Goal: Task Accomplishment & Management: Use online tool/utility

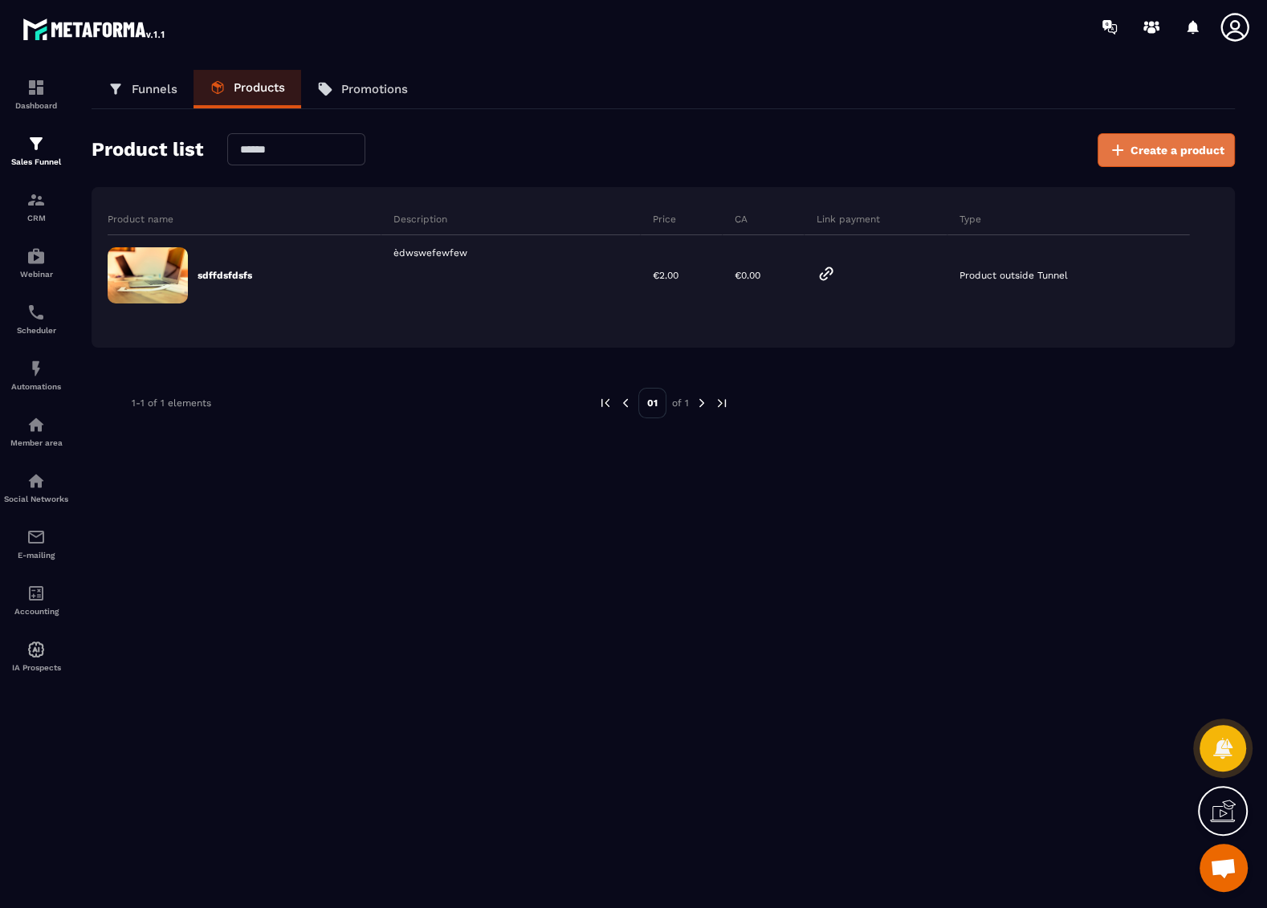
click at [1151, 137] on button "Create a product" at bounding box center [1166, 150] width 137 height 34
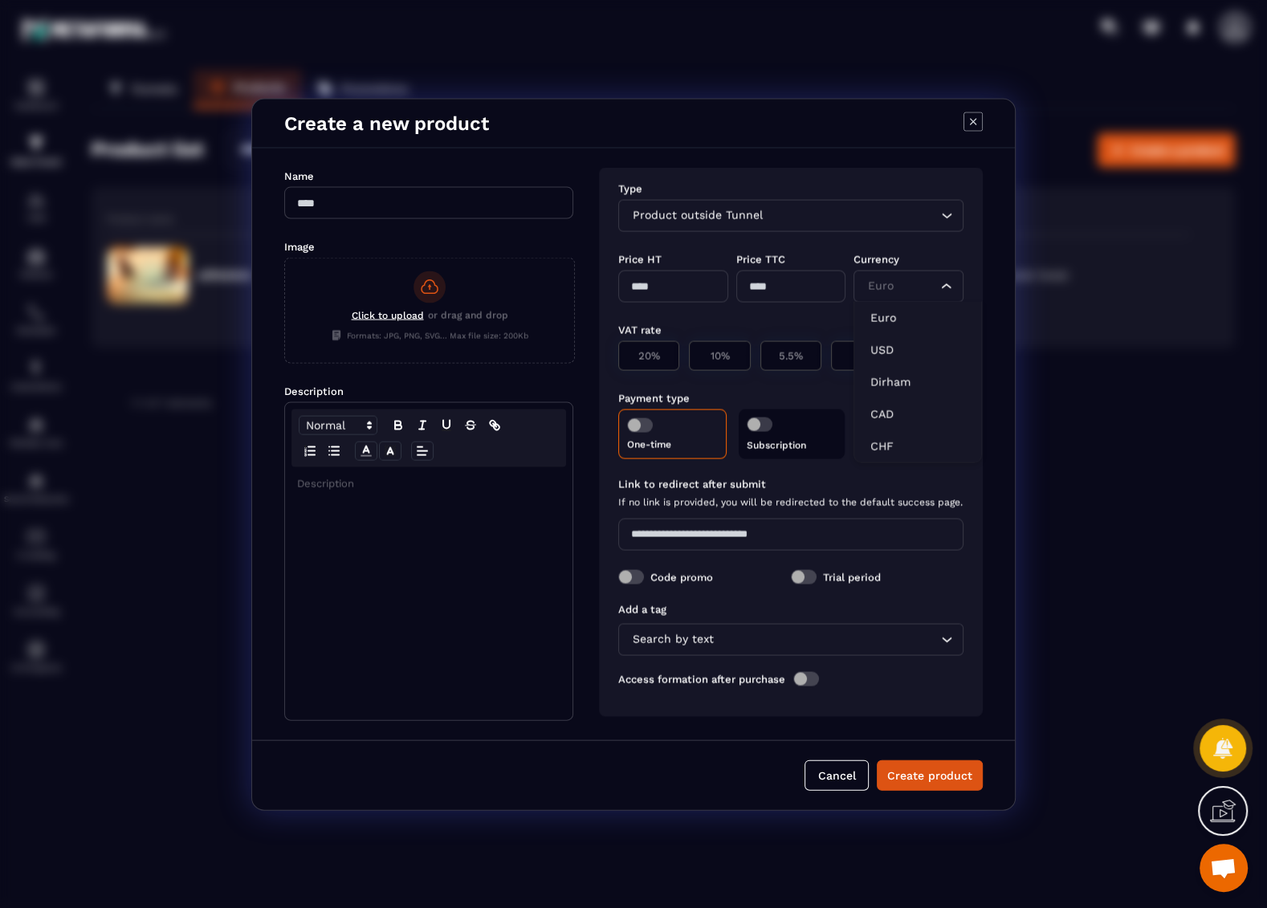
click at [893, 291] on div "Euro" at bounding box center [900, 286] width 76 height 18
click at [428, 210] on input "Modal window" at bounding box center [428, 202] width 289 height 32
type input "*"
click at [330, 509] on div "Modal window" at bounding box center [428, 593] width 287 height 253
click at [693, 220] on div "Product outside Tunnel" at bounding box center [783, 215] width 312 height 18
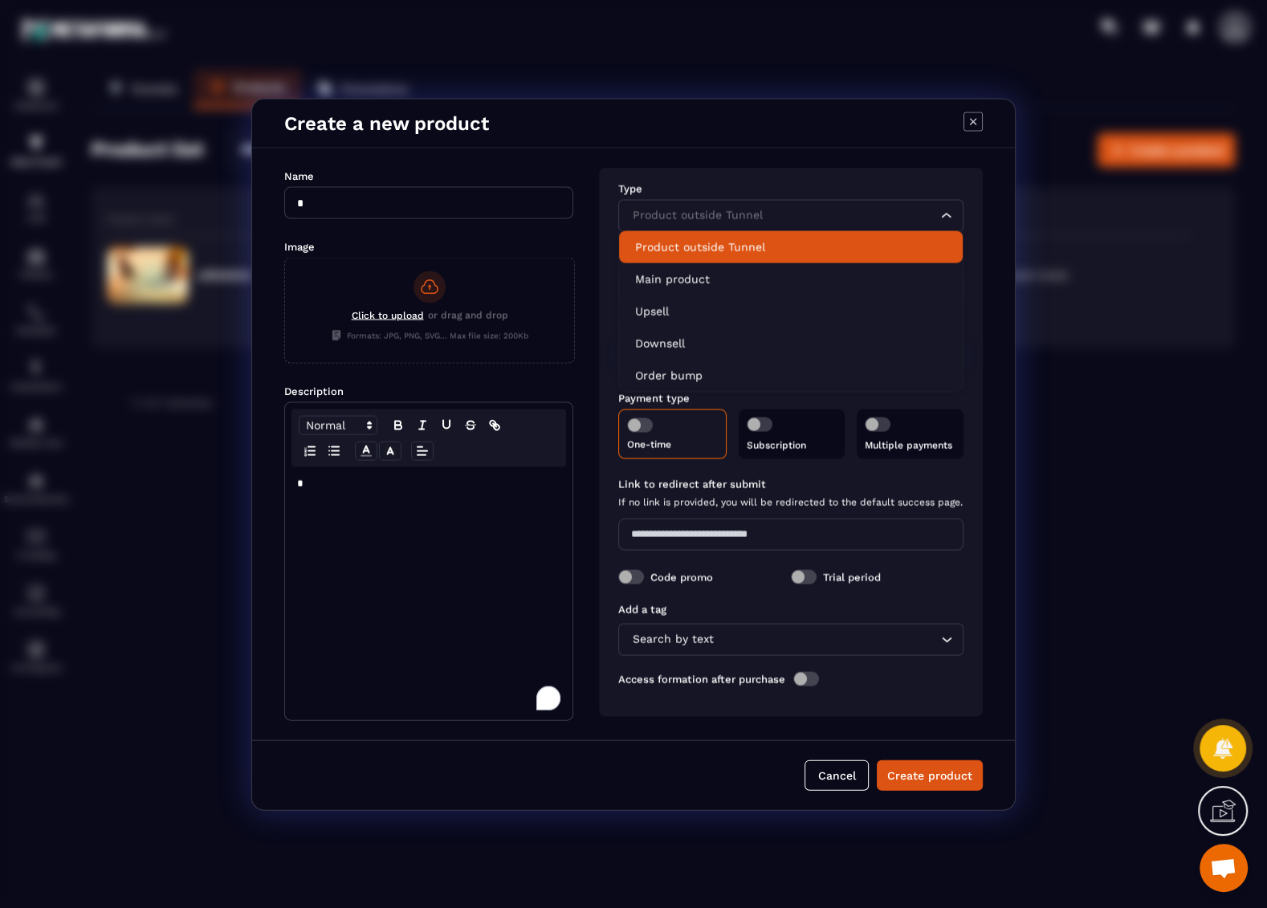
click at [679, 246] on p "Product outside Tunnel" at bounding box center [791, 247] width 312 height 16
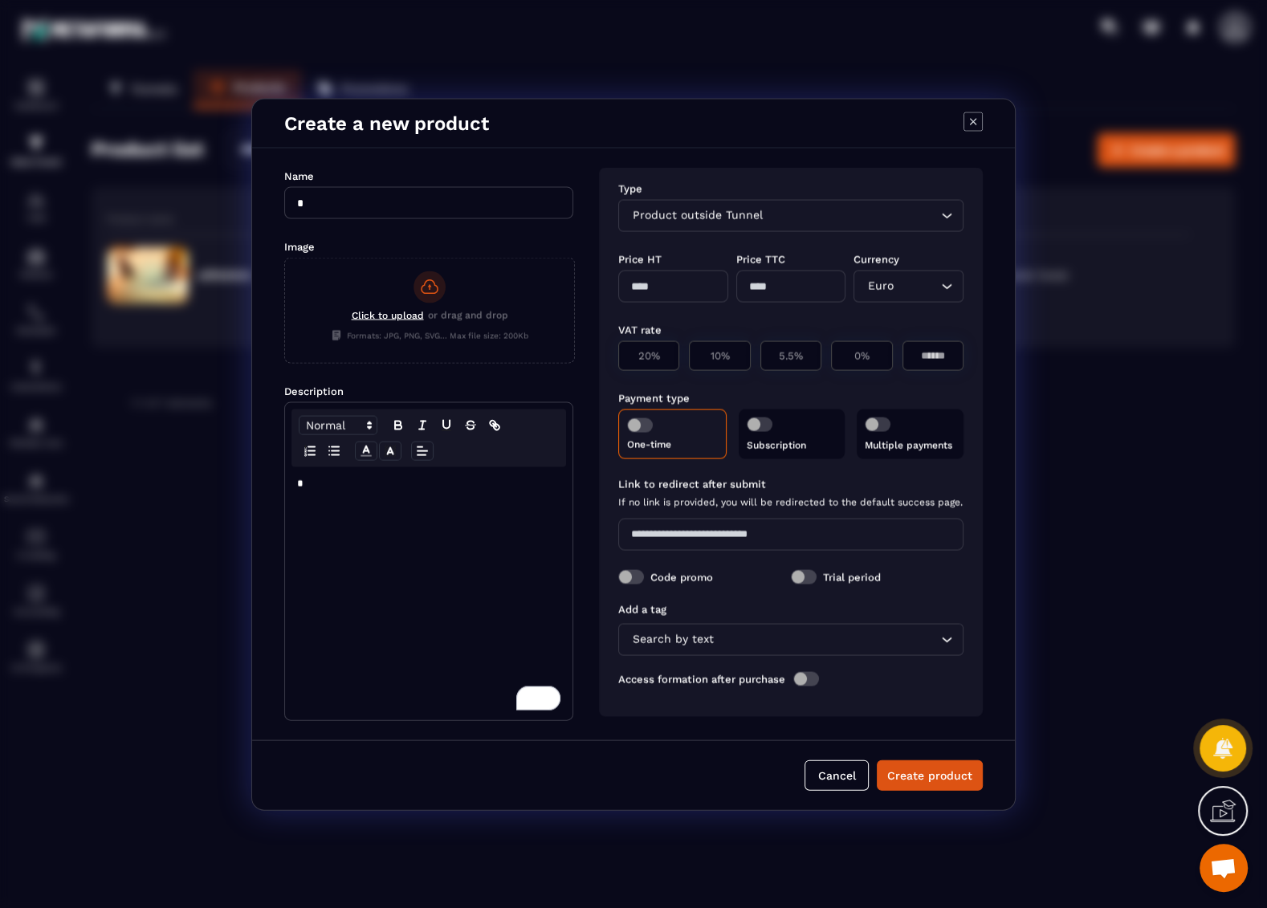
click at [679, 214] on div "Product outside Tunnel" at bounding box center [783, 215] width 312 height 18
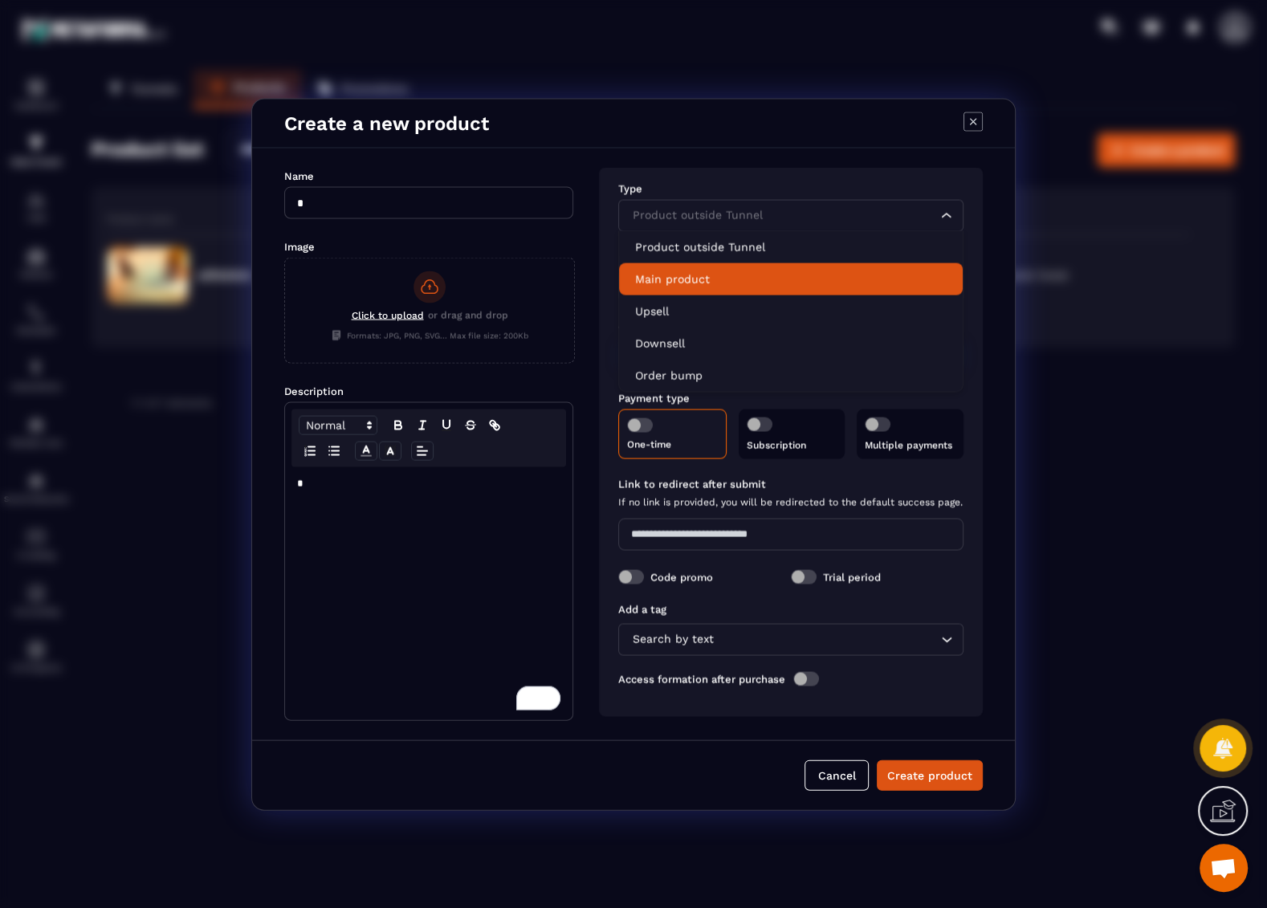
click at [671, 275] on p "Main product" at bounding box center [791, 279] width 312 height 16
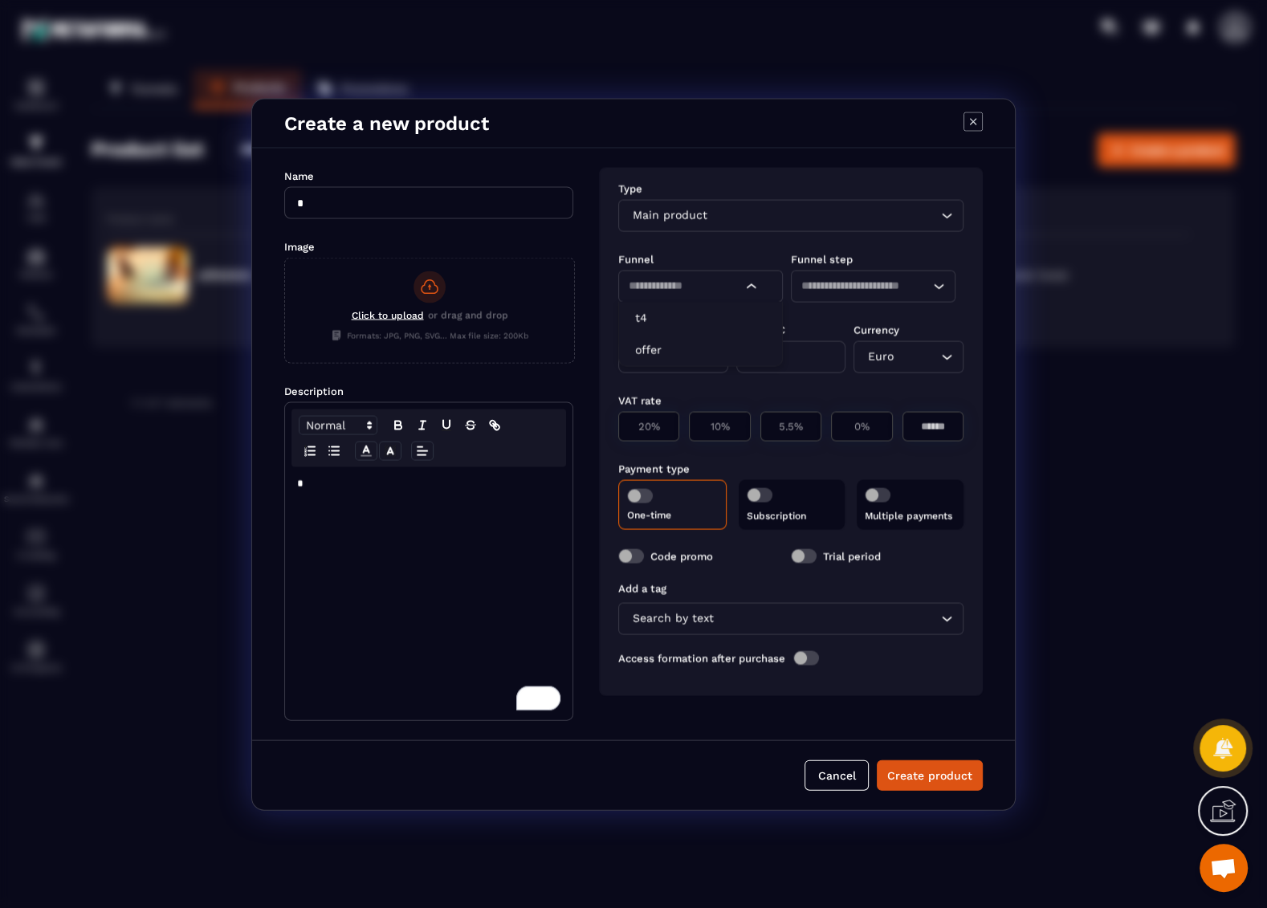
click at [675, 289] on input "Search for option" at bounding box center [685, 286] width 113 height 18
click at [668, 320] on p "t4" at bounding box center [700, 317] width 131 height 16
click at [840, 277] on input "Search for option" at bounding box center [865, 286] width 128 height 18
click at [827, 316] on p "1" at bounding box center [873, 317] width 131 height 16
click at [691, 354] on input "Modal window" at bounding box center [673, 356] width 110 height 32
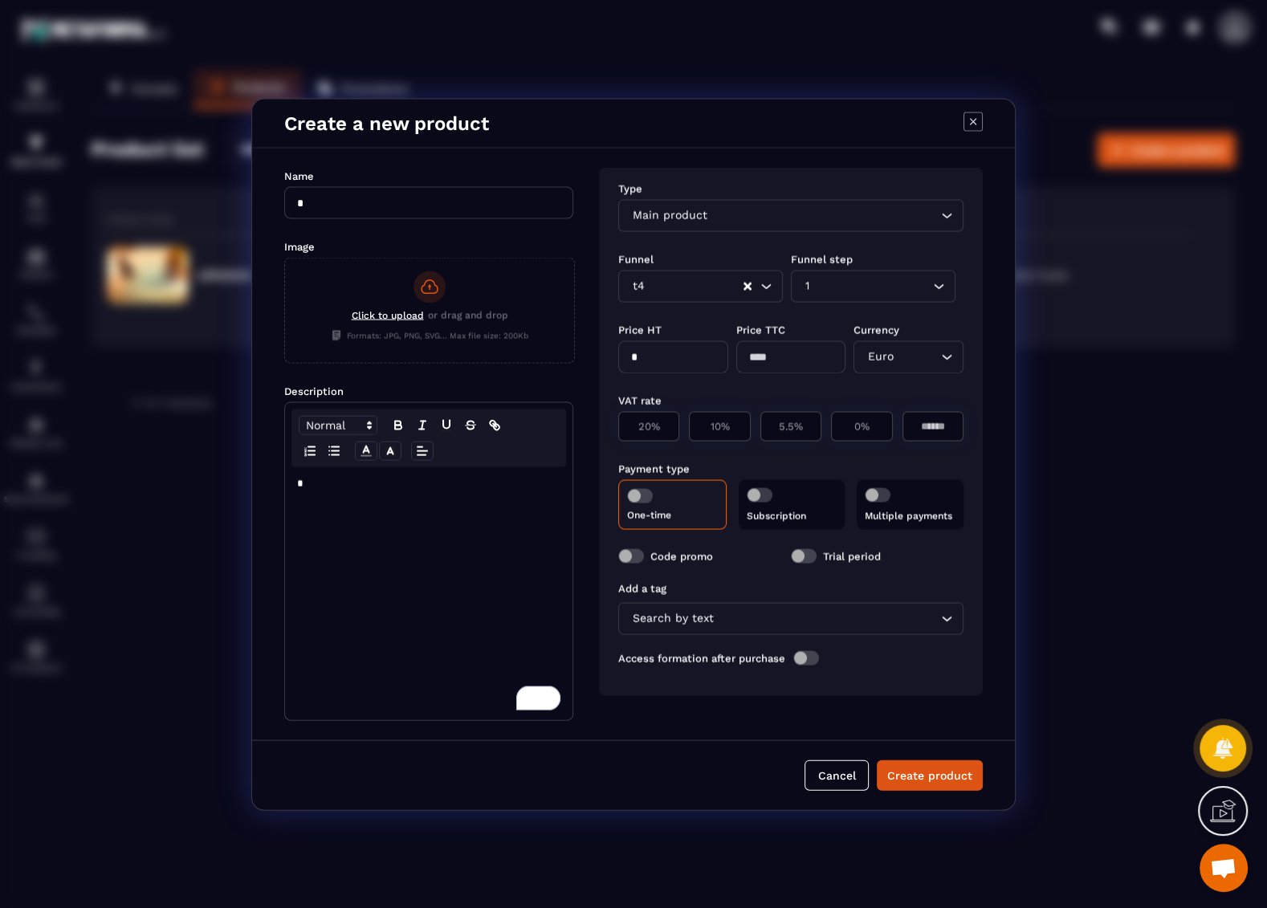
type input "*"
click at [861, 463] on div "Payment type" at bounding box center [790, 467] width 345 height 15
click at [922, 779] on button "Create product" at bounding box center [930, 775] width 106 height 31
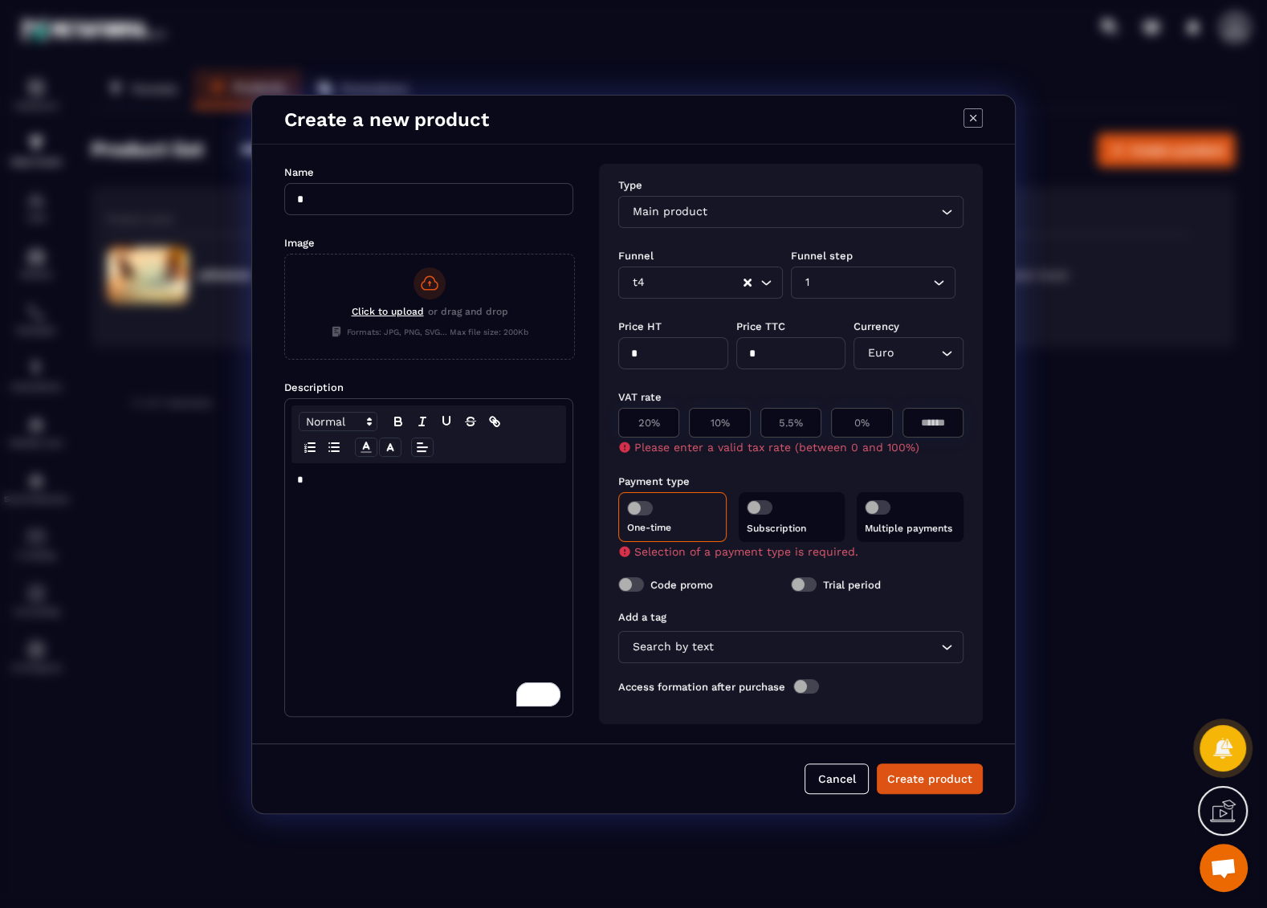
click at [641, 501] on span "Modal window" at bounding box center [640, 508] width 26 height 14
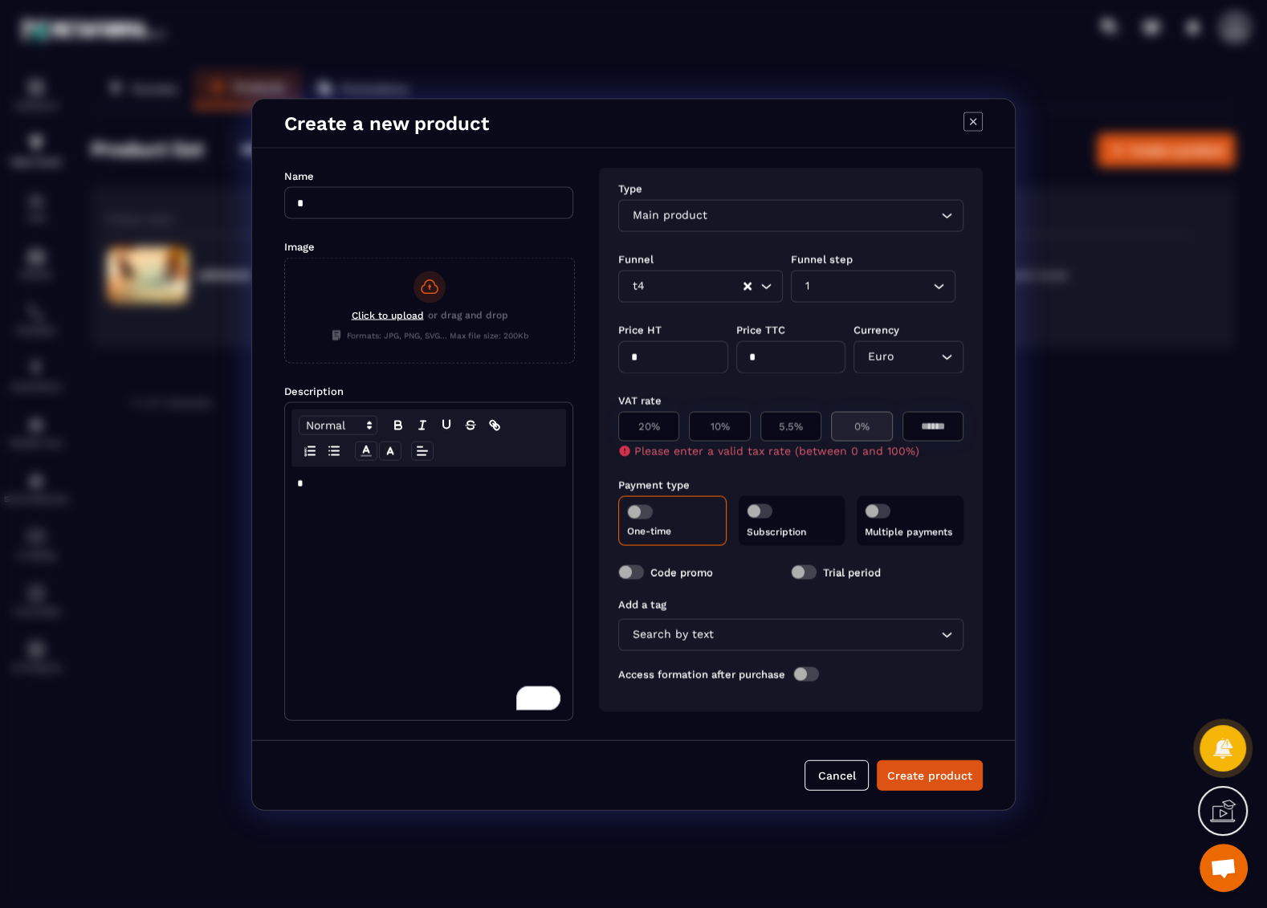
click at [903, 432] on div "0%" at bounding box center [933, 426] width 61 height 30
type input "*"
click at [915, 775] on button "Create product" at bounding box center [930, 775] width 106 height 31
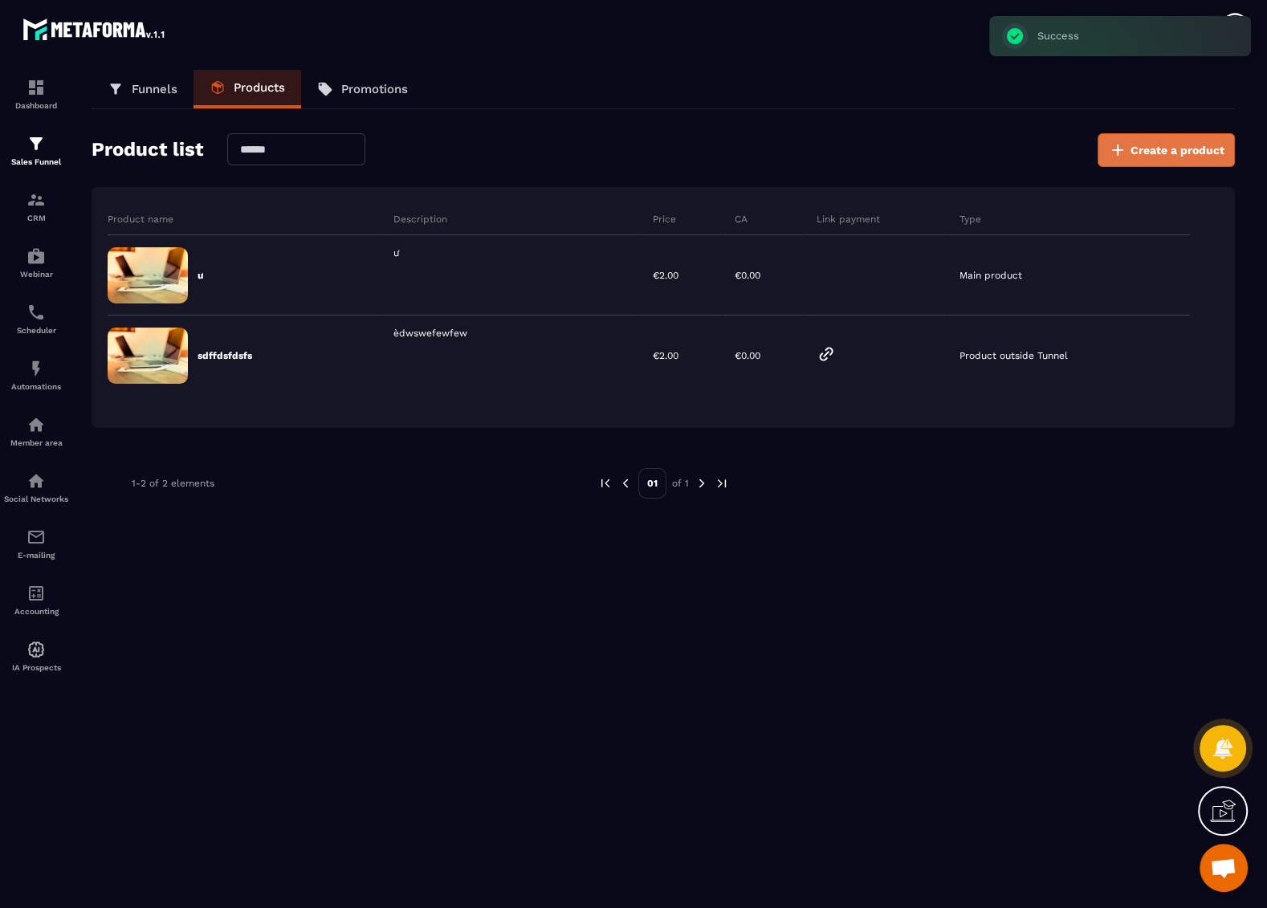
click at [1152, 157] on span "Create a product" at bounding box center [1178, 150] width 94 height 16
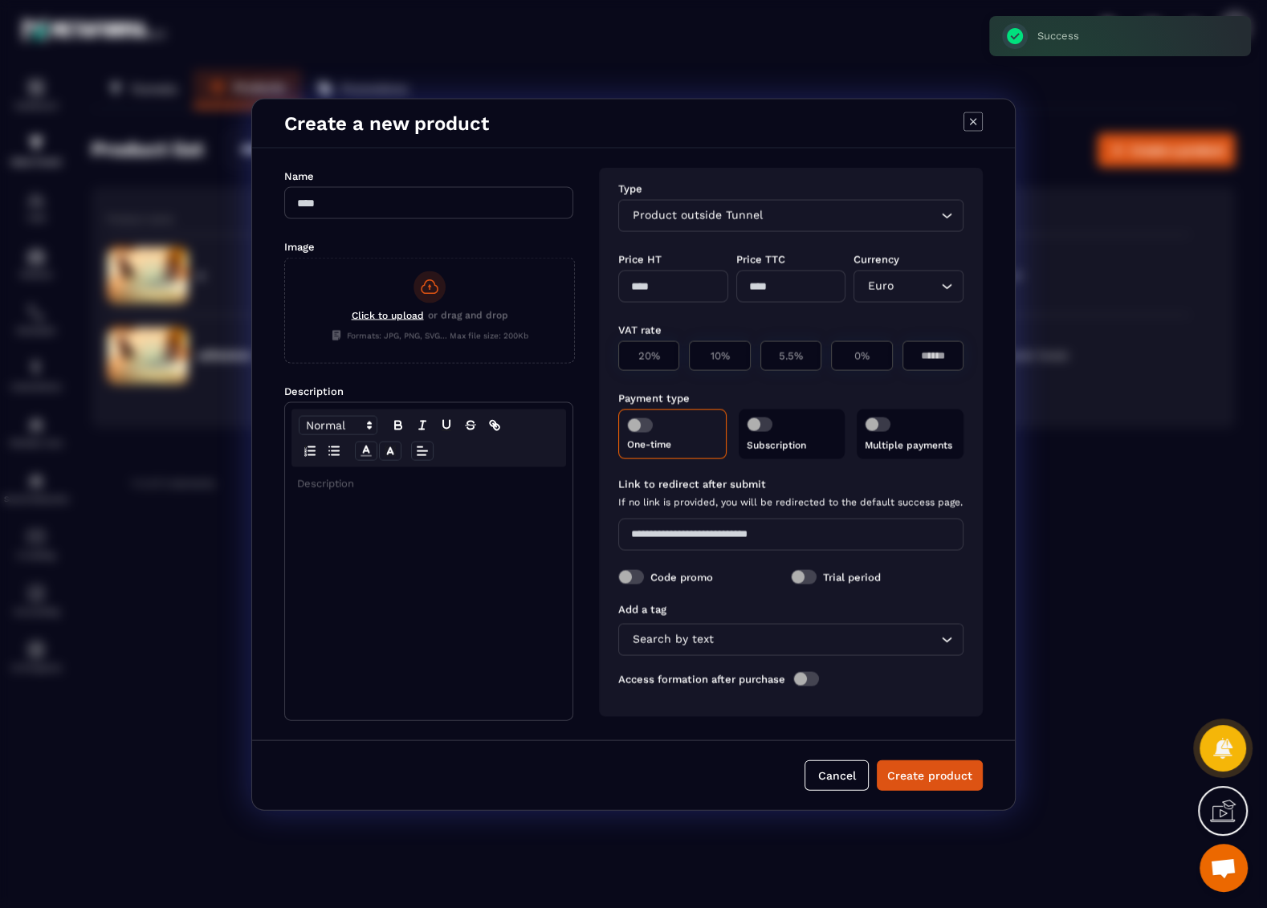
click at [409, 202] on input "Modal window" at bounding box center [428, 202] width 289 height 32
type input "*"
drag, startPoint x: 328, startPoint y: 485, endPoint x: 397, endPoint y: 419, distance: 95.4
click at [328, 485] on p "Modal window" at bounding box center [428, 483] width 263 height 14
click at [691, 216] on div "Product outside Tunnel" at bounding box center [783, 215] width 312 height 18
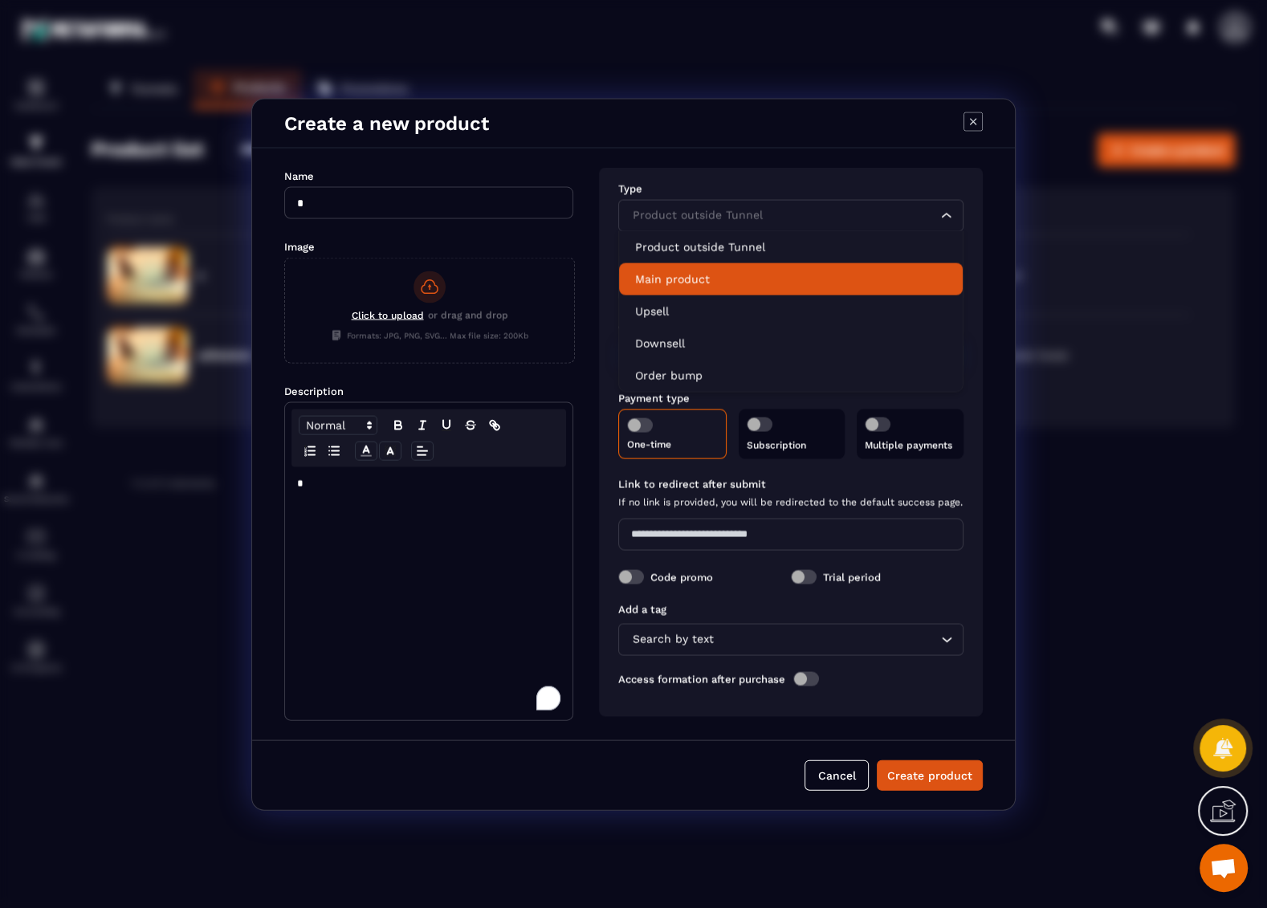
click at [687, 280] on p "Main product" at bounding box center [791, 279] width 312 height 16
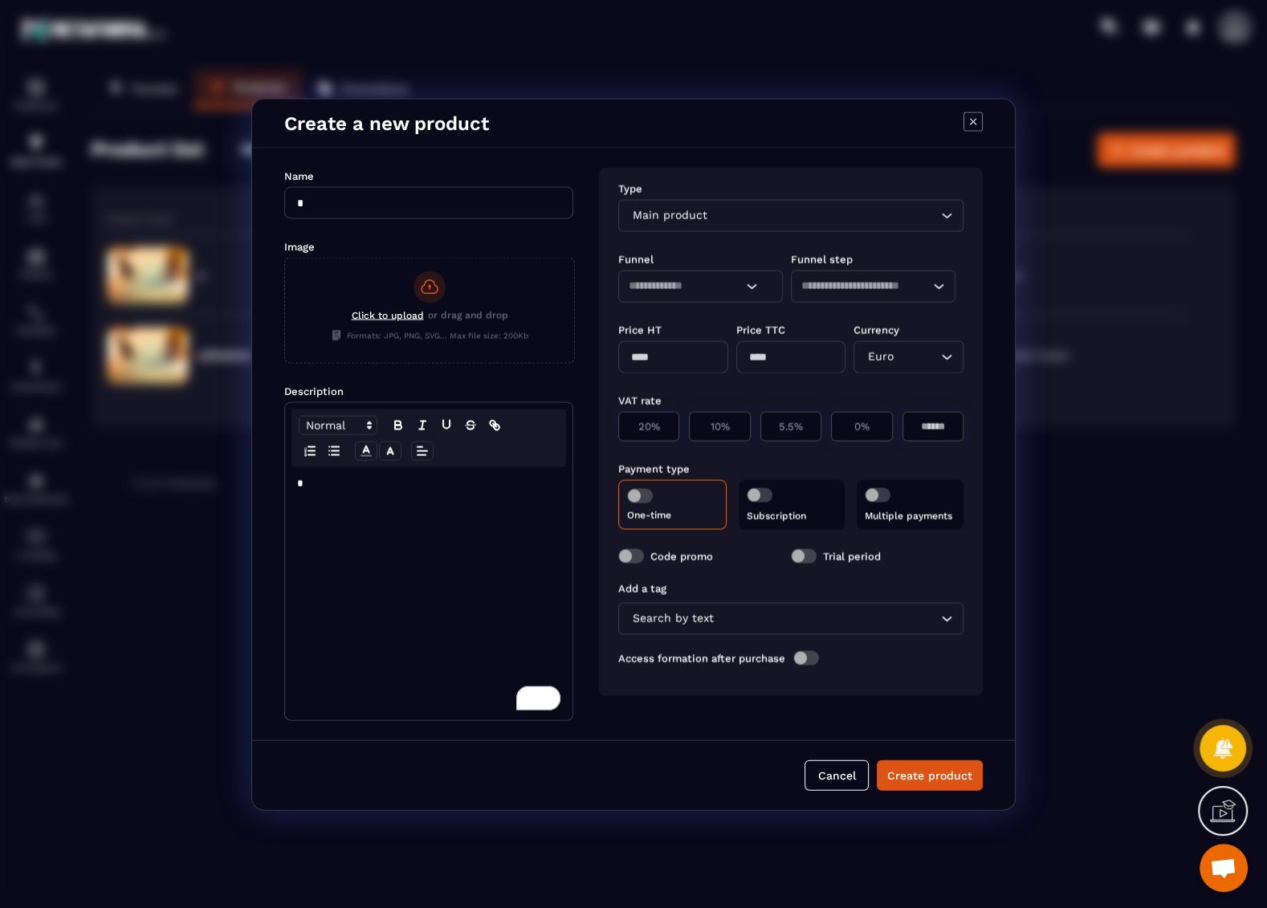
click at [687, 283] on input "Search for option" at bounding box center [685, 286] width 113 height 18
click at [676, 321] on p "t4" at bounding box center [700, 317] width 131 height 16
click at [840, 288] on input "Search for option" at bounding box center [865, 286] width 128 height 18
click at [880, 342] on p "2" at bounding box center [873, 349] width 131 height 16
click at [936, 773] on button "Create product" at bounding box center [930, 775] width 106 height 31
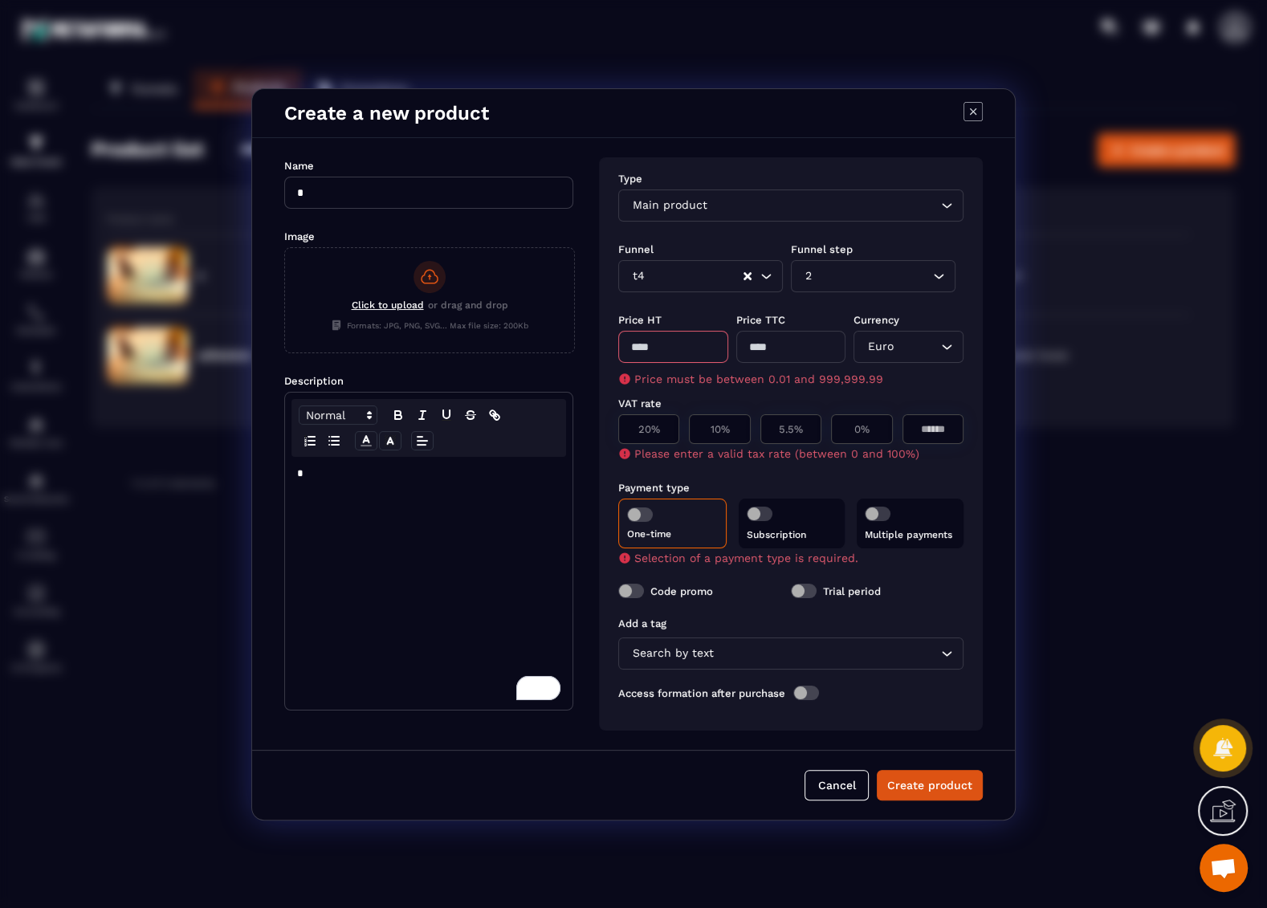
click at [642, 509] on span "Modal window" at bounding box center [640, 515] width 26 height 14
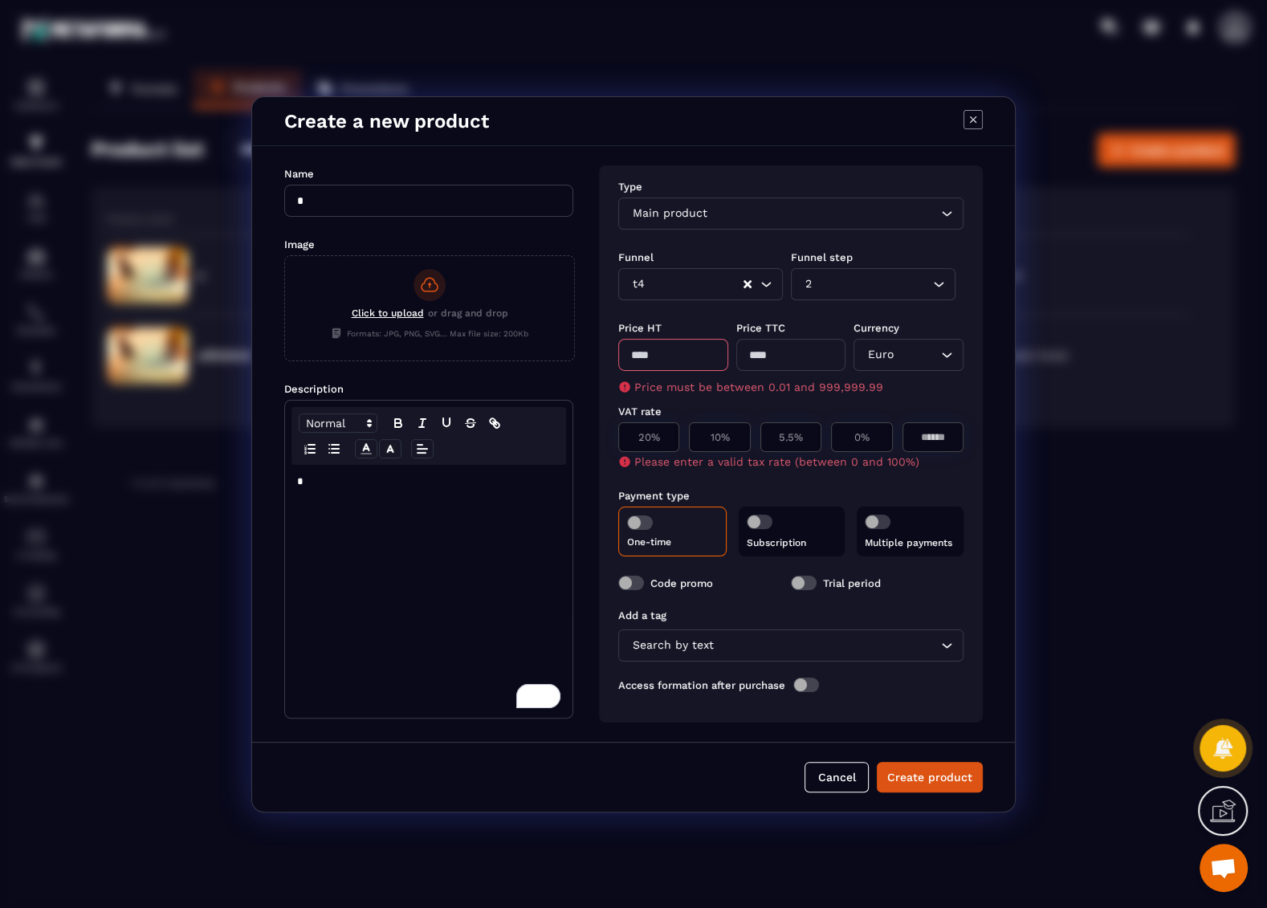
click at [659, 347] on input "Modal window" at bounding box center [673, 355] width 110 height 32
type input "*"
click at [903, 434] on div "0%" at bounding box center [933, 437] width 61 height 30
type input "*"
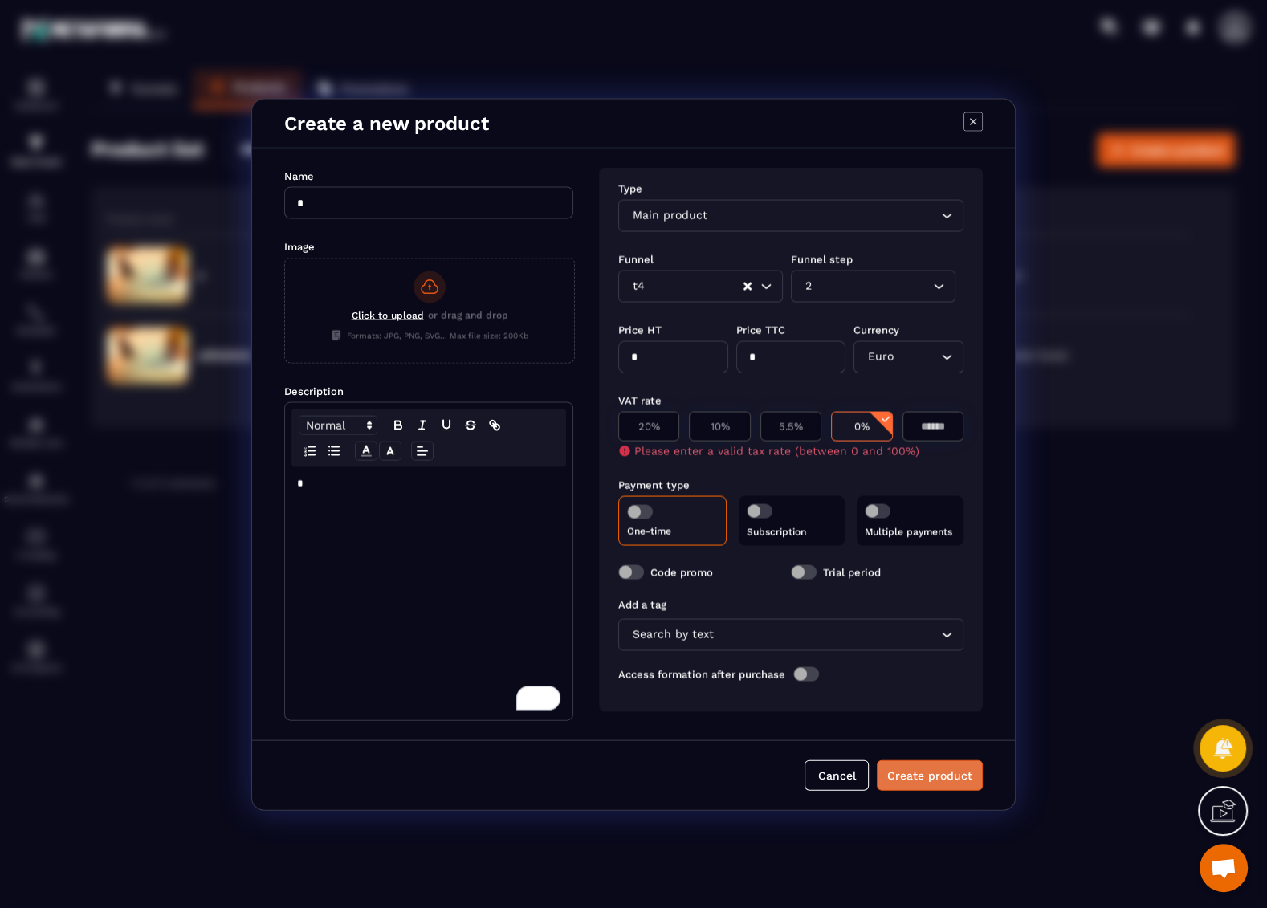
click at [927, 779] on button "Create product" at bounding box center [930, 775] width 106 height 31
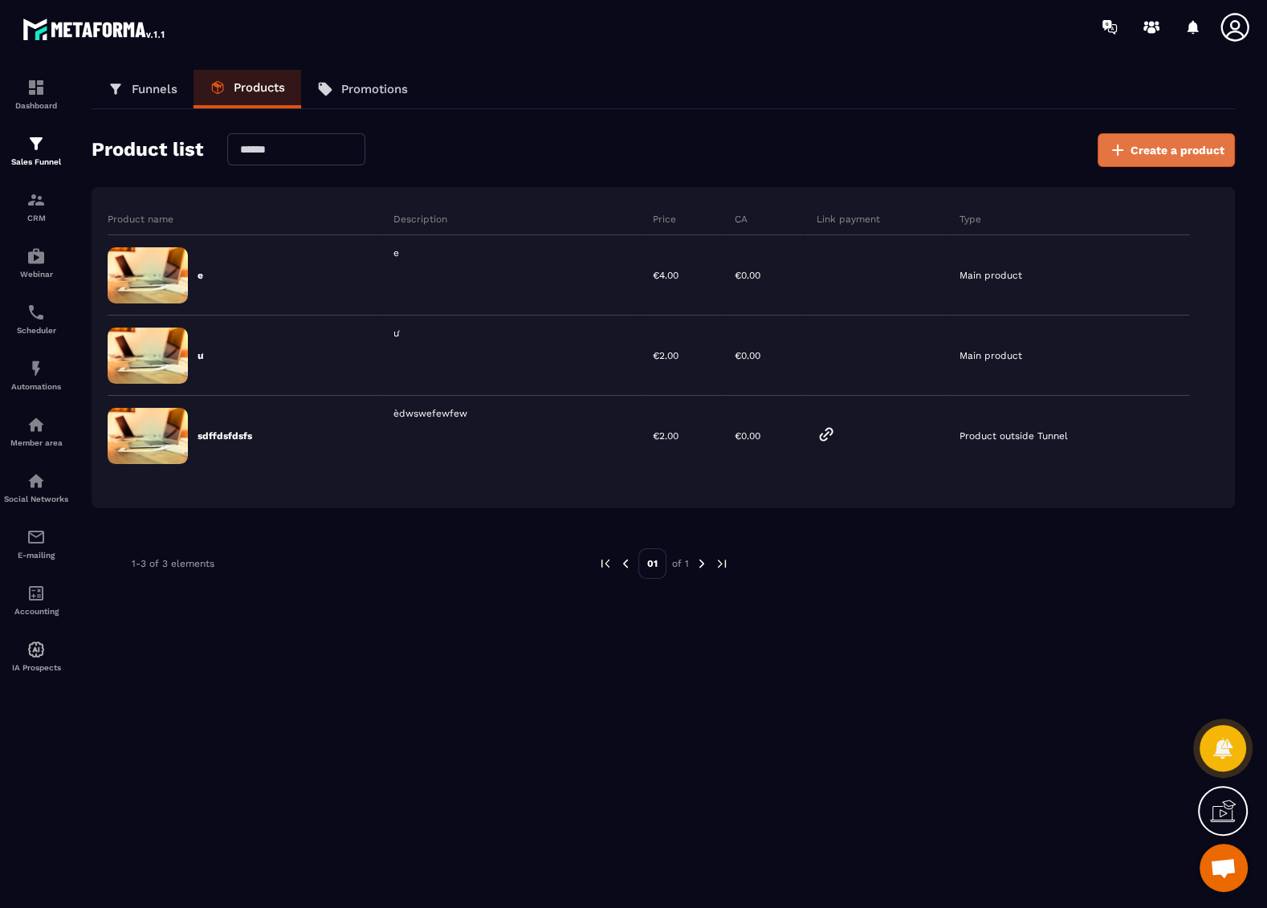
click at [1174, 145] on span "Create a product" at bounding box center [1178, 150] width 94 height 16
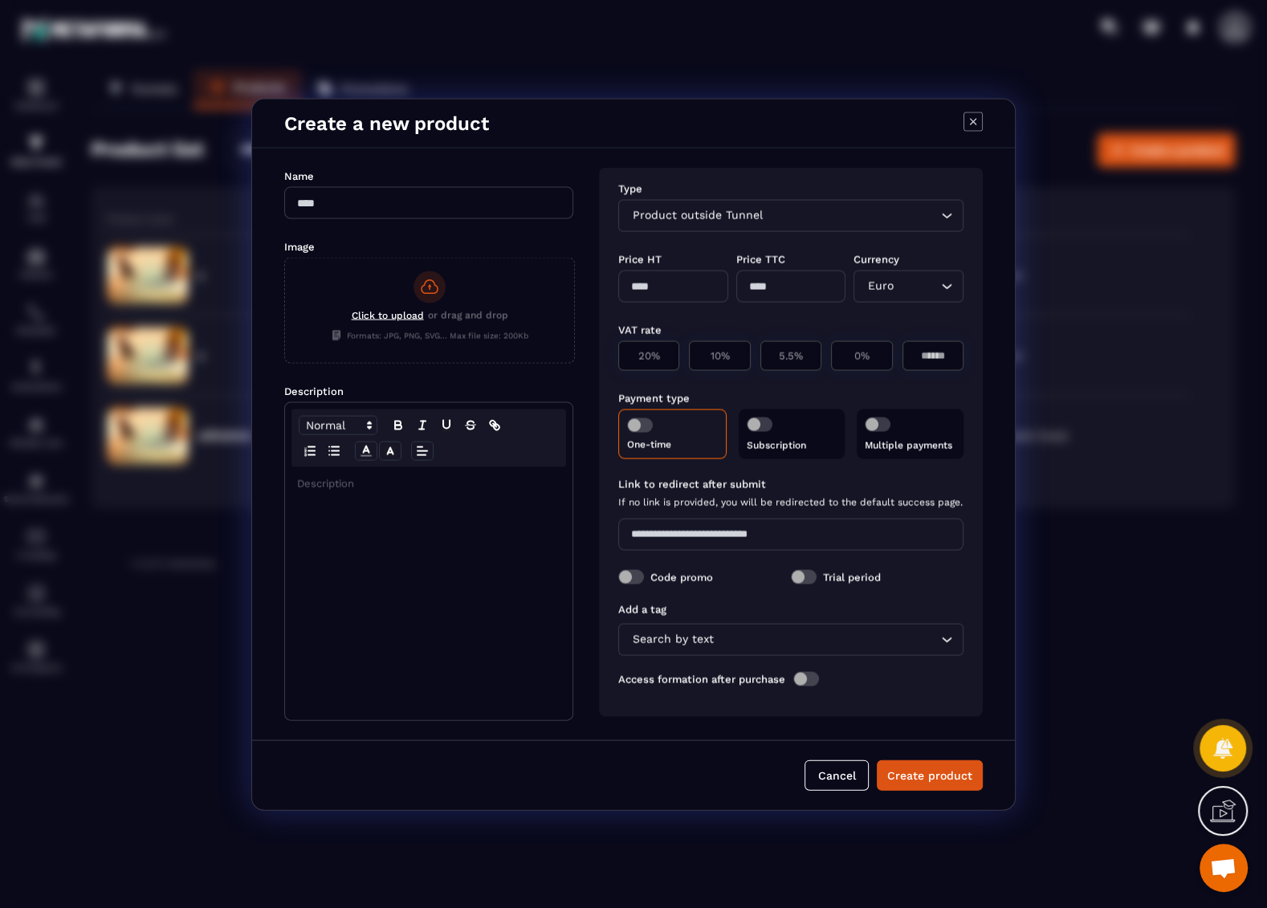
click at [722, 215] on div "Product outside Tunnel" at bounding box center [783, 215] width 312 height 18
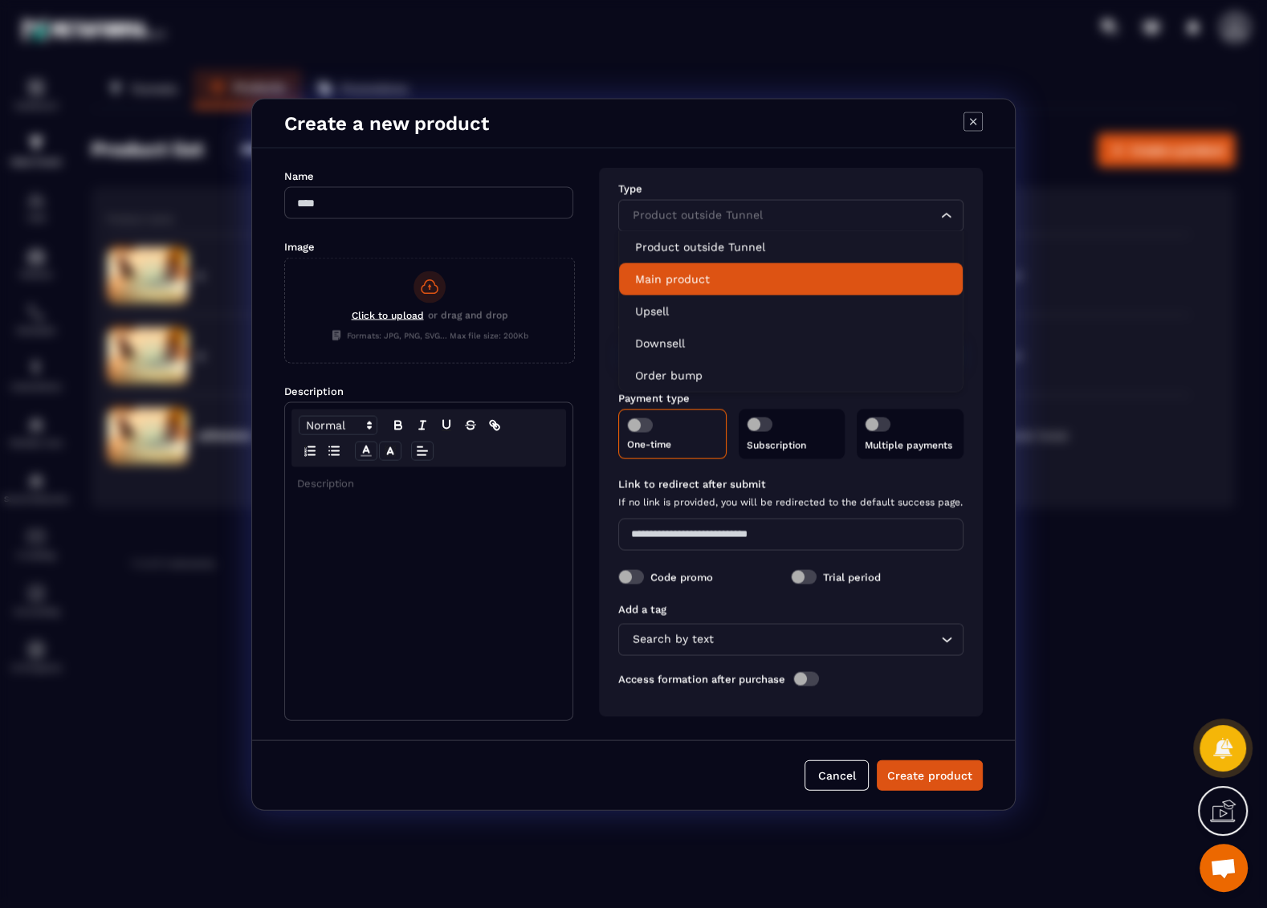
click at [670, 275] on p "Main product" at bounding box center [791, 279] width 312 height 16
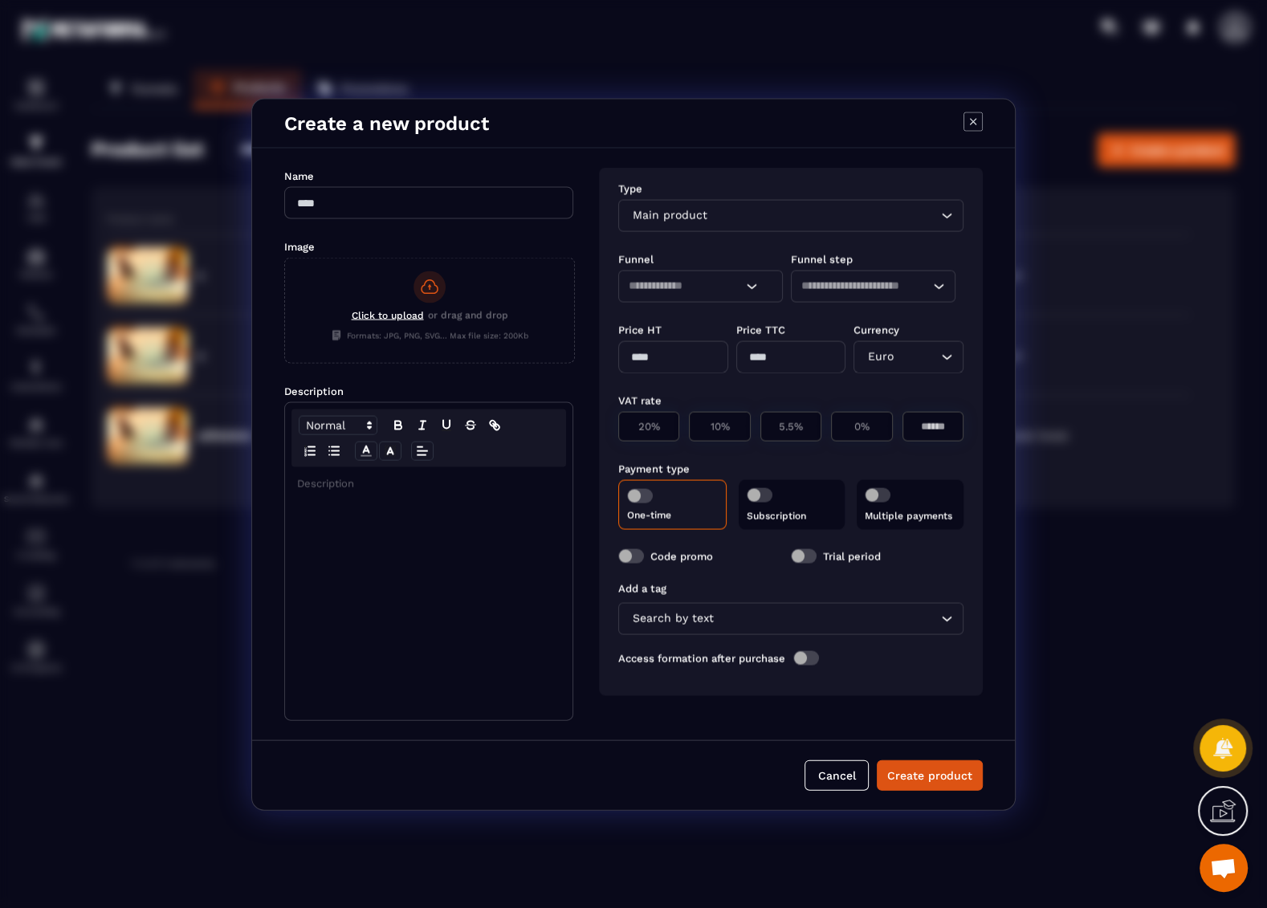
click at [555, 211] on input "Modal window" at bounding box center [428, 202] width 289 height 32
type input "*"
drag, startPoint x: 331, startPoint y: 491, endPoint x: 342, endPoint y: 490, distance: 11.4
click at [331, 491] on div "Modal window" at bounding box center [428, 593] width 287 height 253
click at [684, 292] on input "Search for option" at bounding box center [685, 286] width 113 height 18
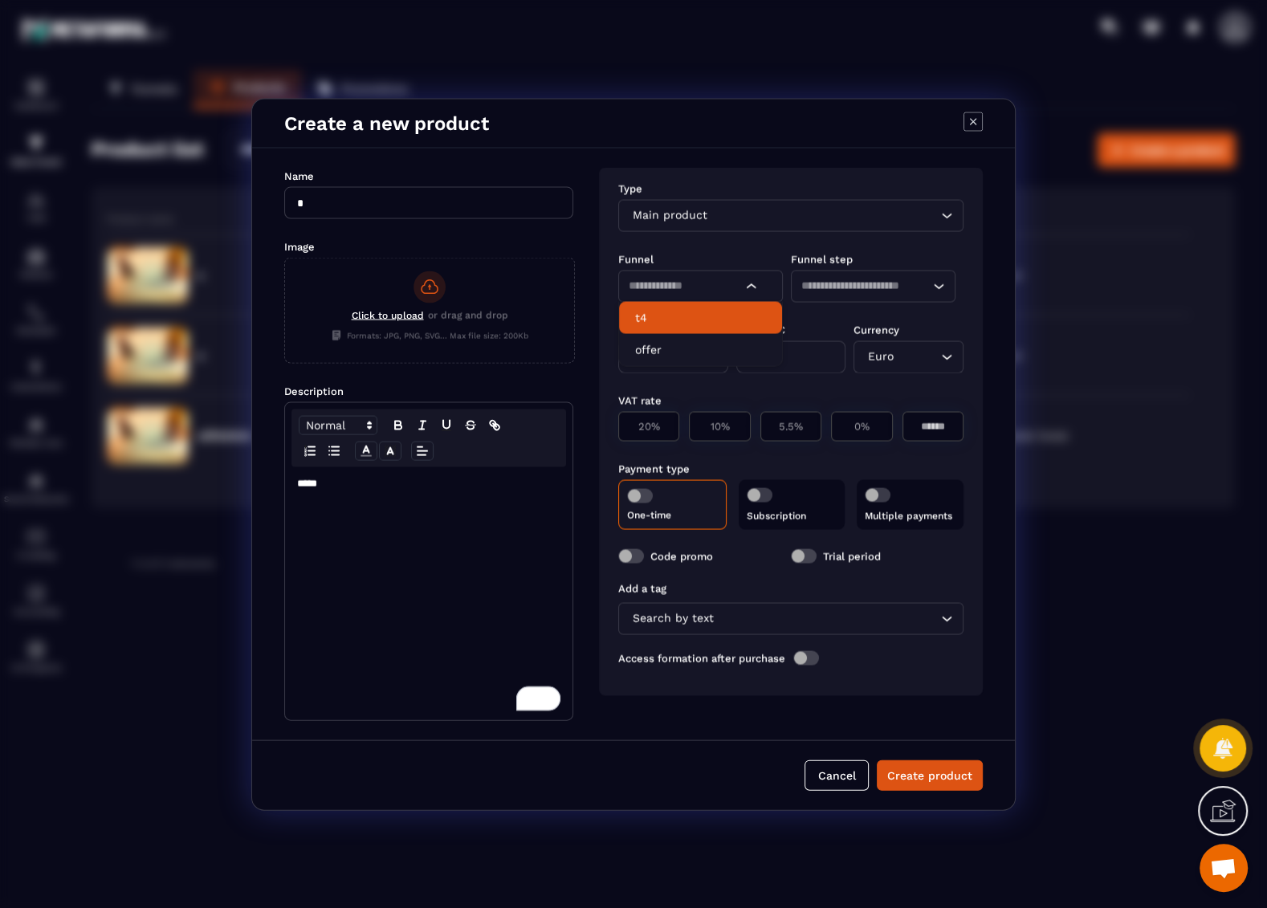
click at [679, 328] on li "t4" at bounding box center [700, 317] width 163 height 32
click at [828, 284] on input "Search for option" at bounding box center [865, 286] width 128 height 18
click at [982, 123] on icon "Modal window" at bounding box center [973, 121] width 18 height 18
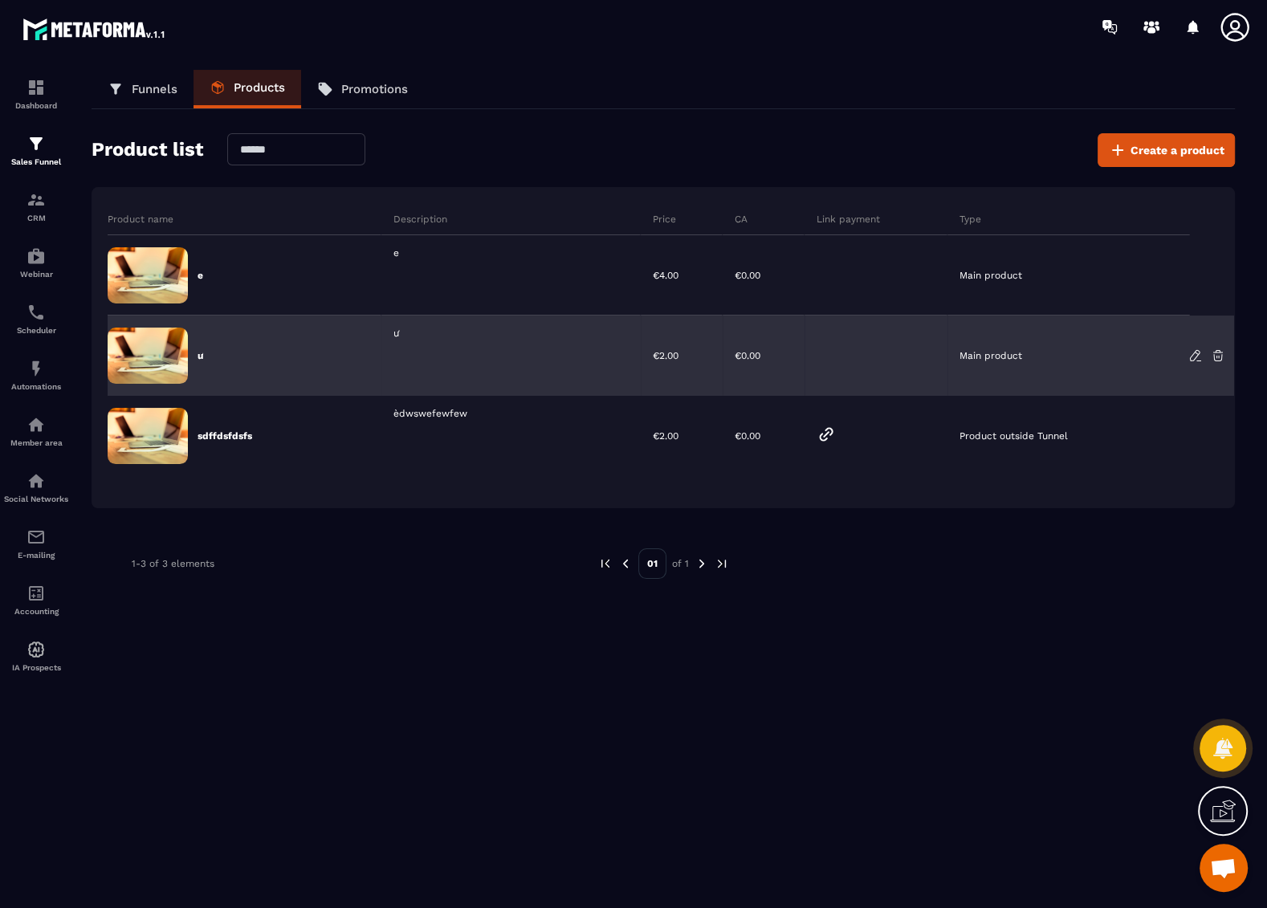
click at [252, 356] on div "ư" at bounding box center [245, 356] width 274 height 80
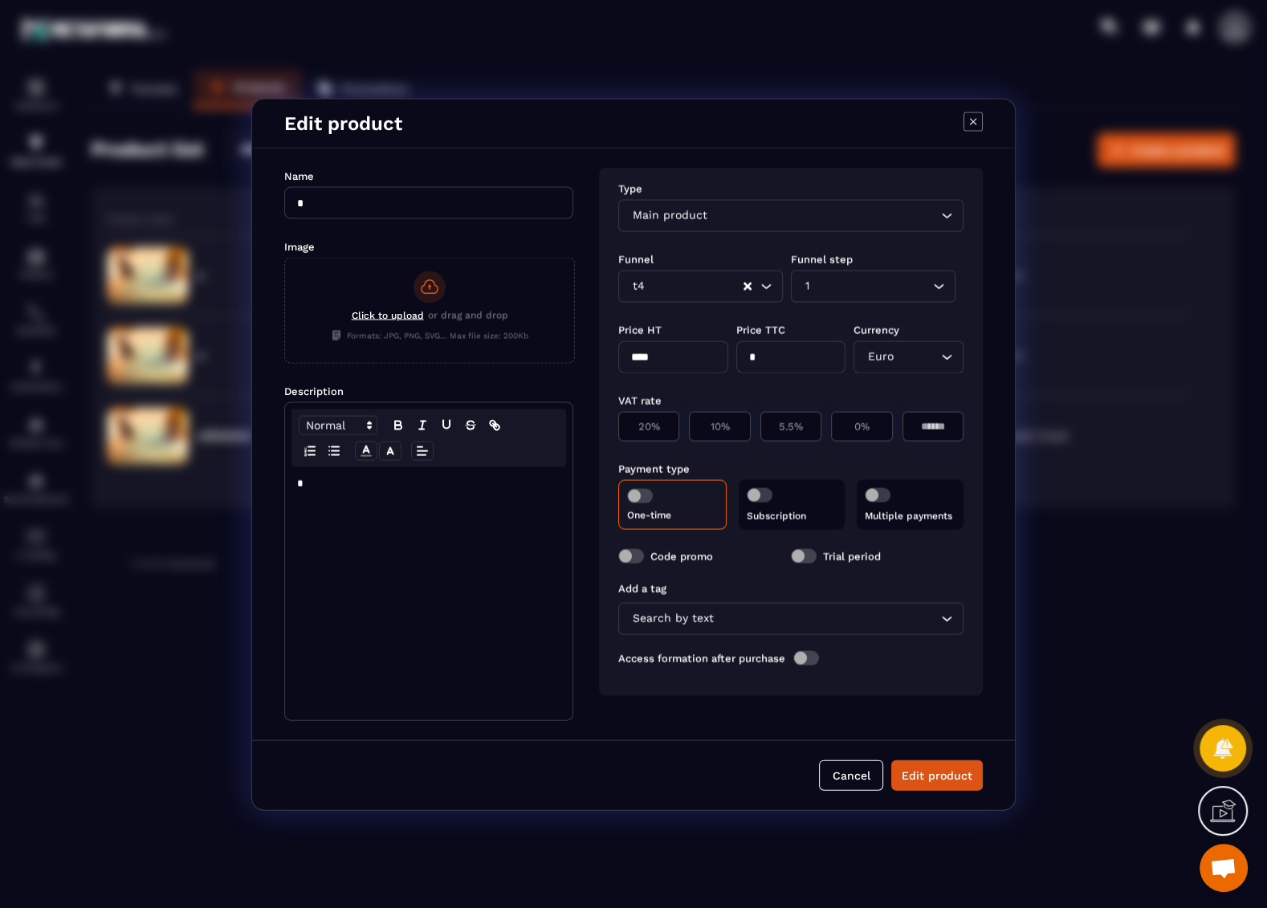
click at [966, 116] on icon "Modal window" at bounding box center [973, 121] width 19 height 19
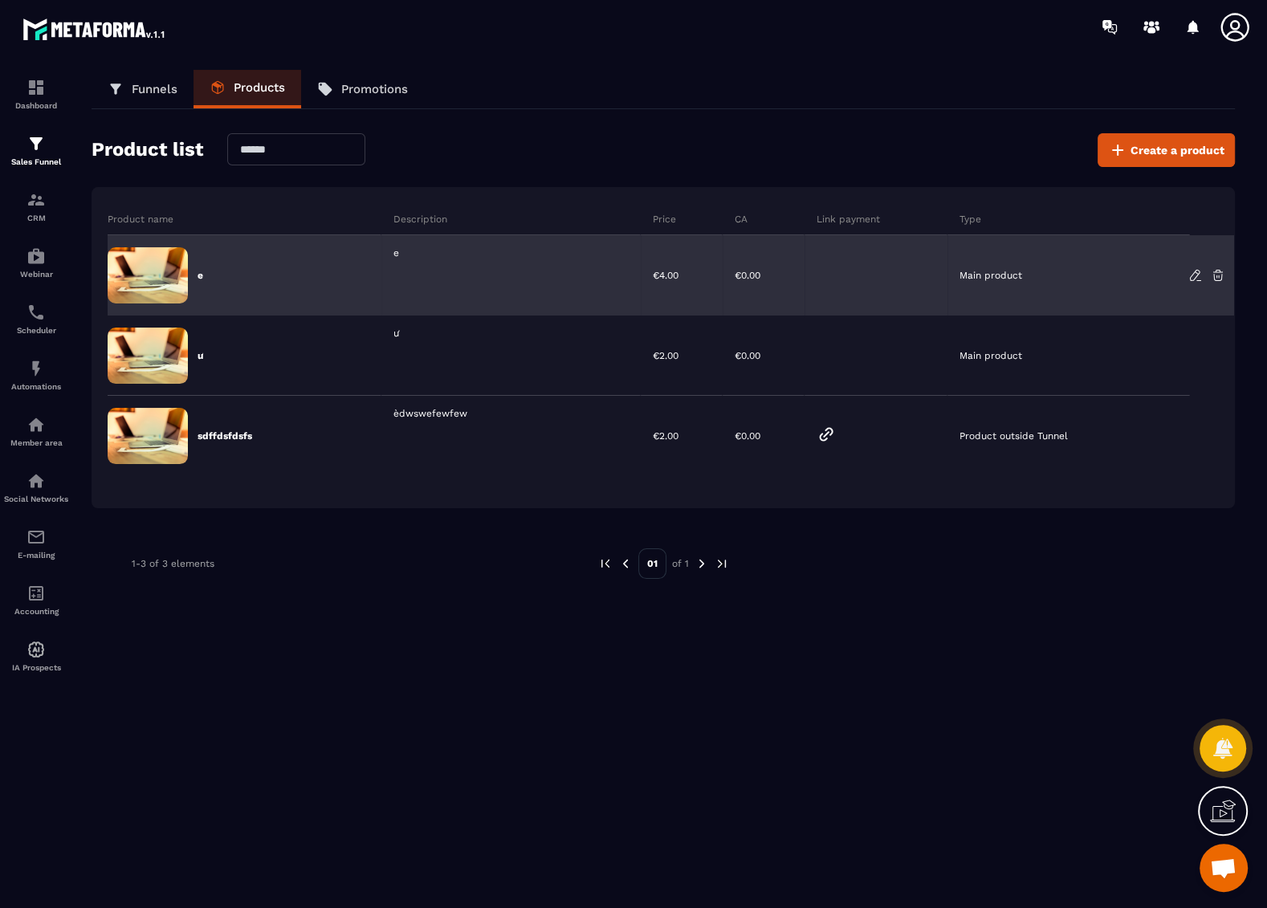
click at [366, 283] on div "e" at bounding box center [245, 275] width 274 height 80
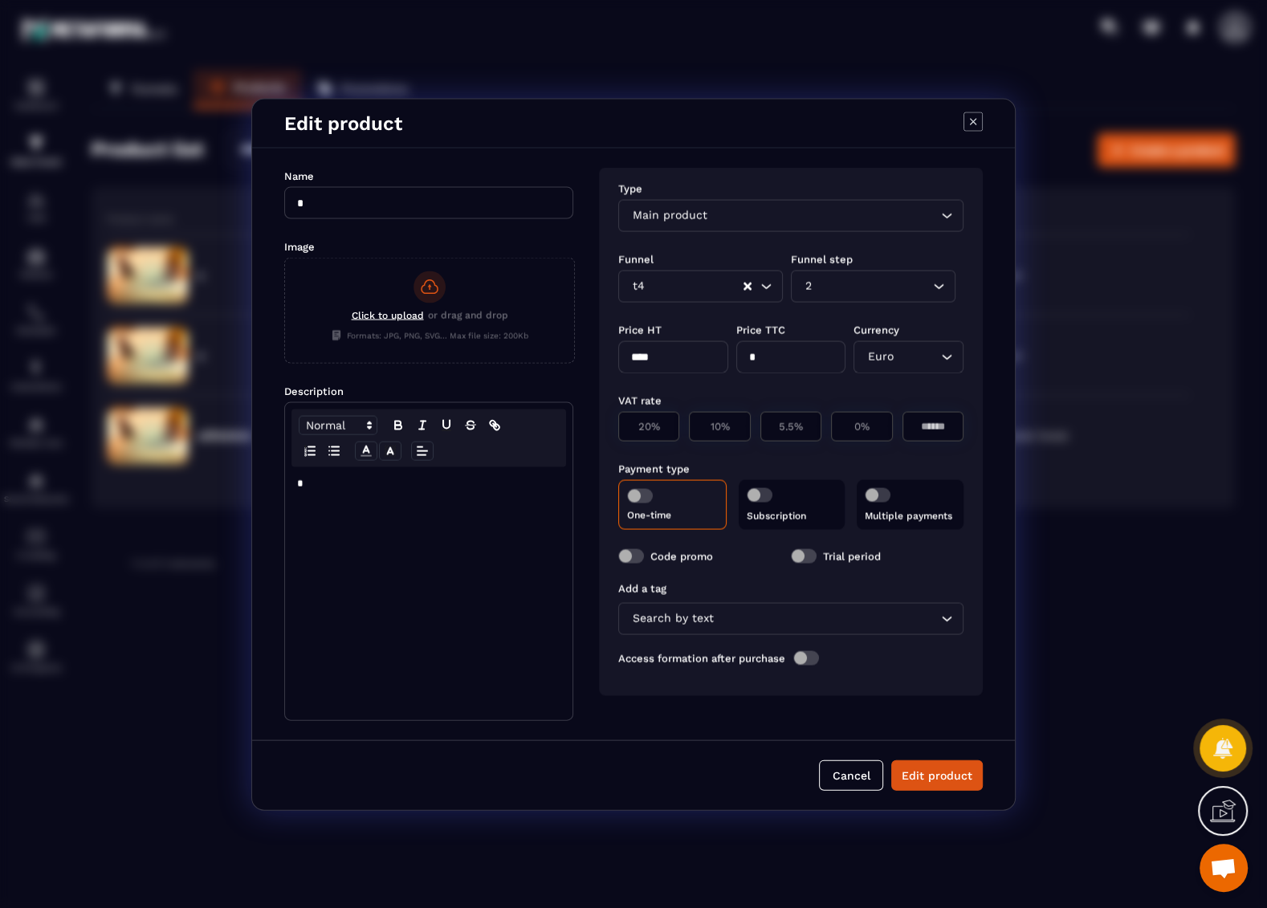
click at [834, 284] on input "Search for option" at bounding box center [872, 286] width 114 height 18
click at [830, 316] on p "1" at bounding box center [873, 317] width 131 height 16
click at [903, 432] on div "0%" at bounding box center [933, 426] width 61 height 30
type input "*"
click at [924, 777] on button "Edit product" at bounding box center [937, 775] width 92 height 31
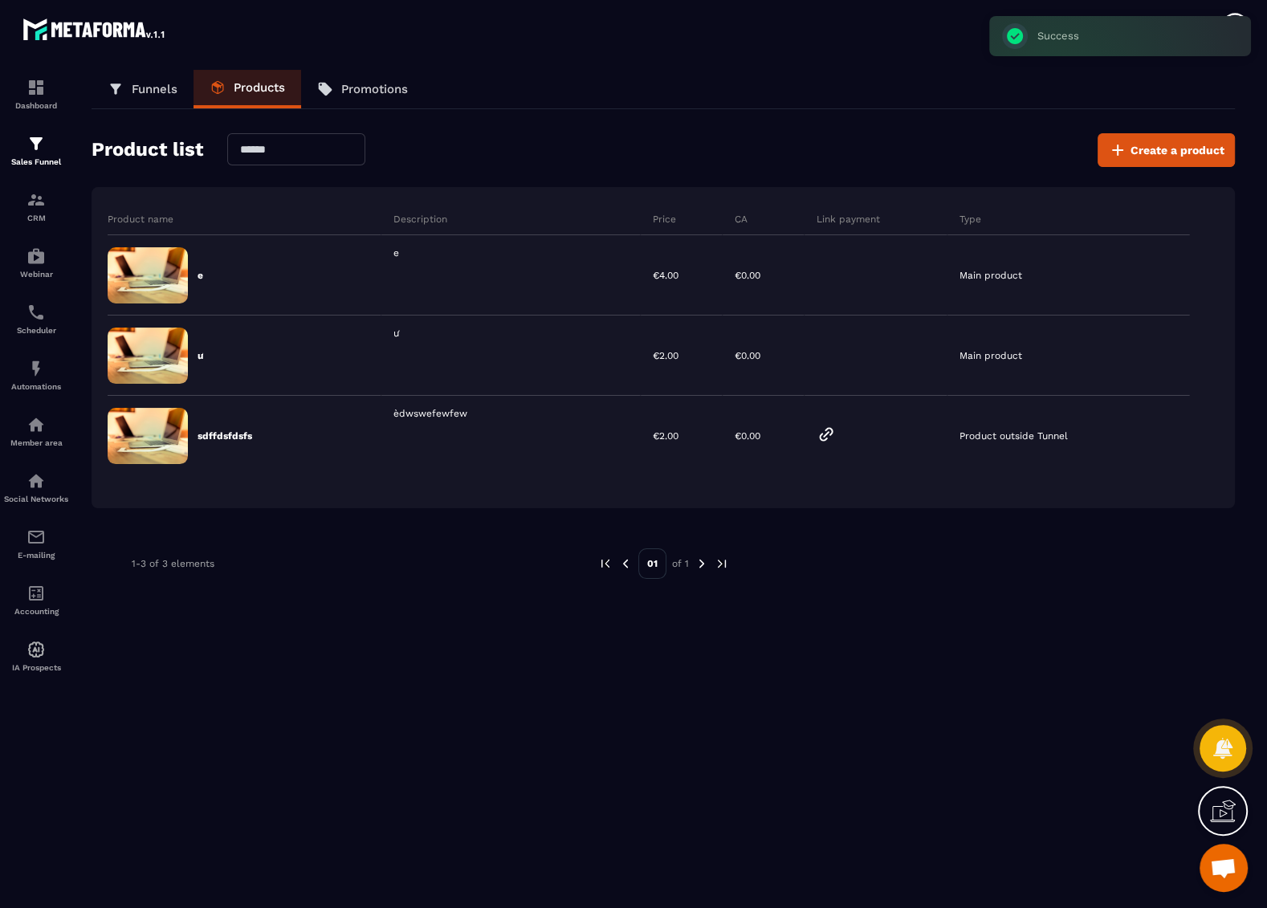
click at [116, 68] on div "Dashboard Sales Funnel CRM Webinar Scheduler Automations Member area Social Net…" at bounding box center [137, 480] width 274 height 852
click at [122, 84] on icon at bounding box center [116, 89] width 16 height 16
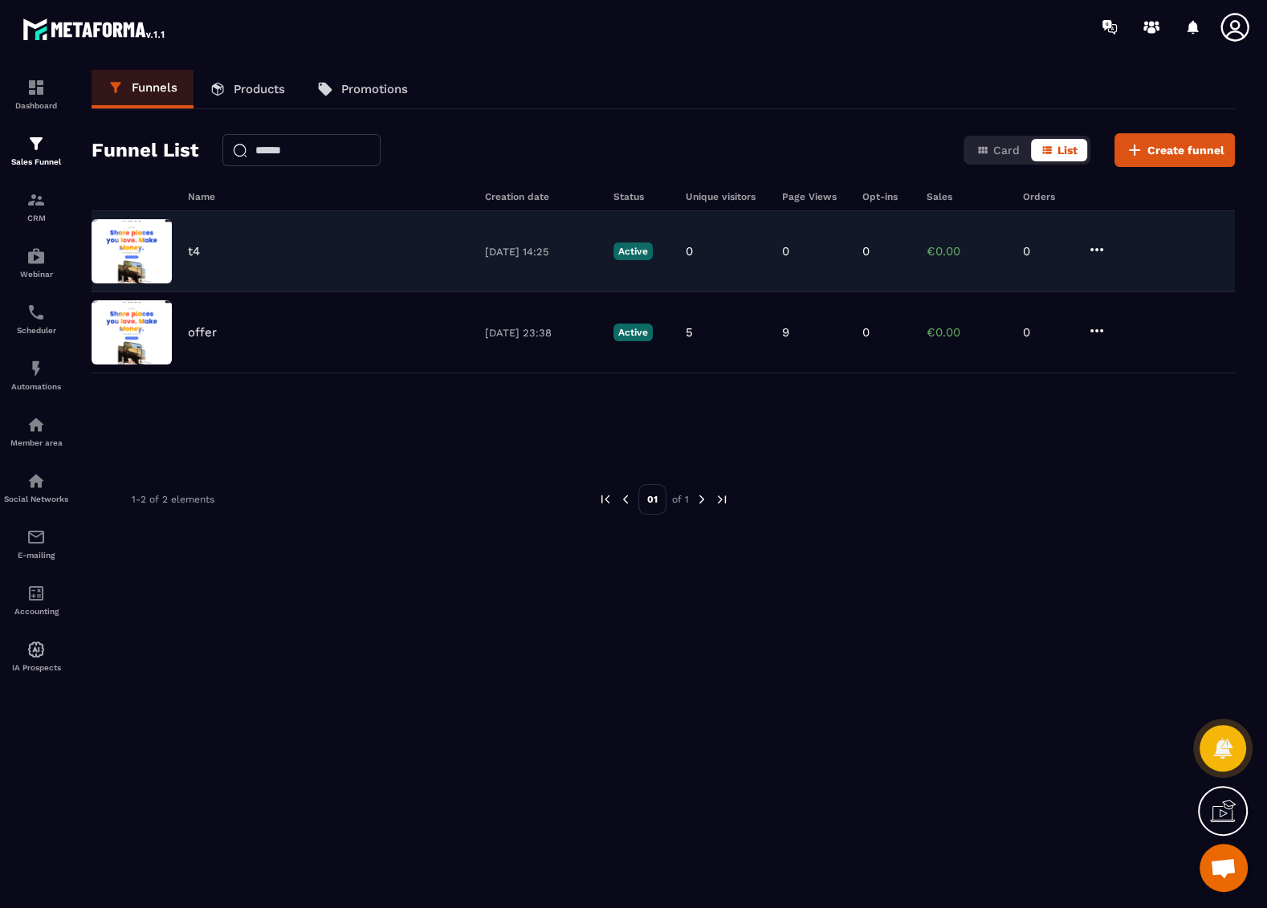
click at [186, 292] on div "t4 [DATE] 14:25 Active 0 0 0 €0.00 0" at bounding box center [664, 332] width 1144 height 81
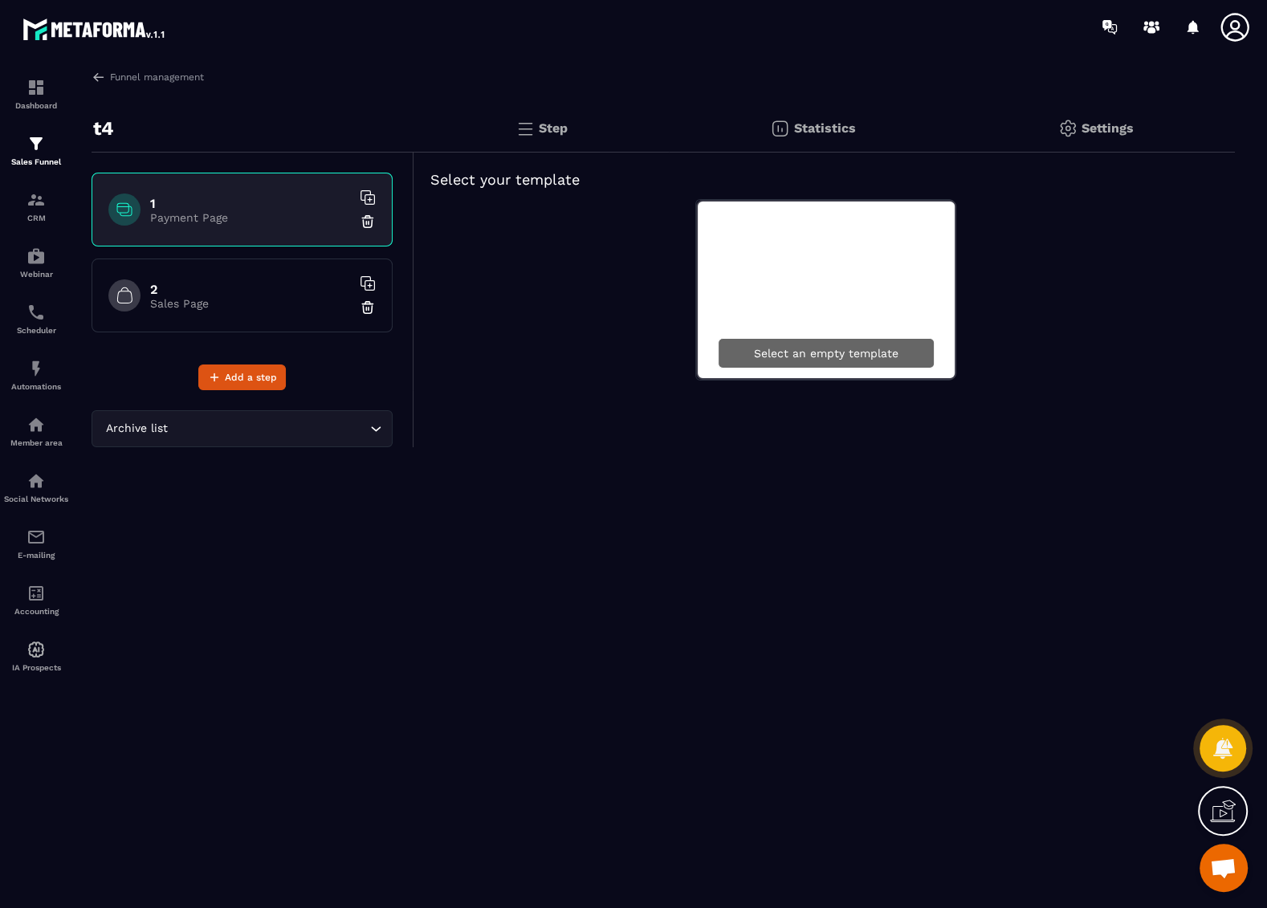
click at [790, 351] on div "Select an empty template" at bounding box center [826, 353] width 217 height 31
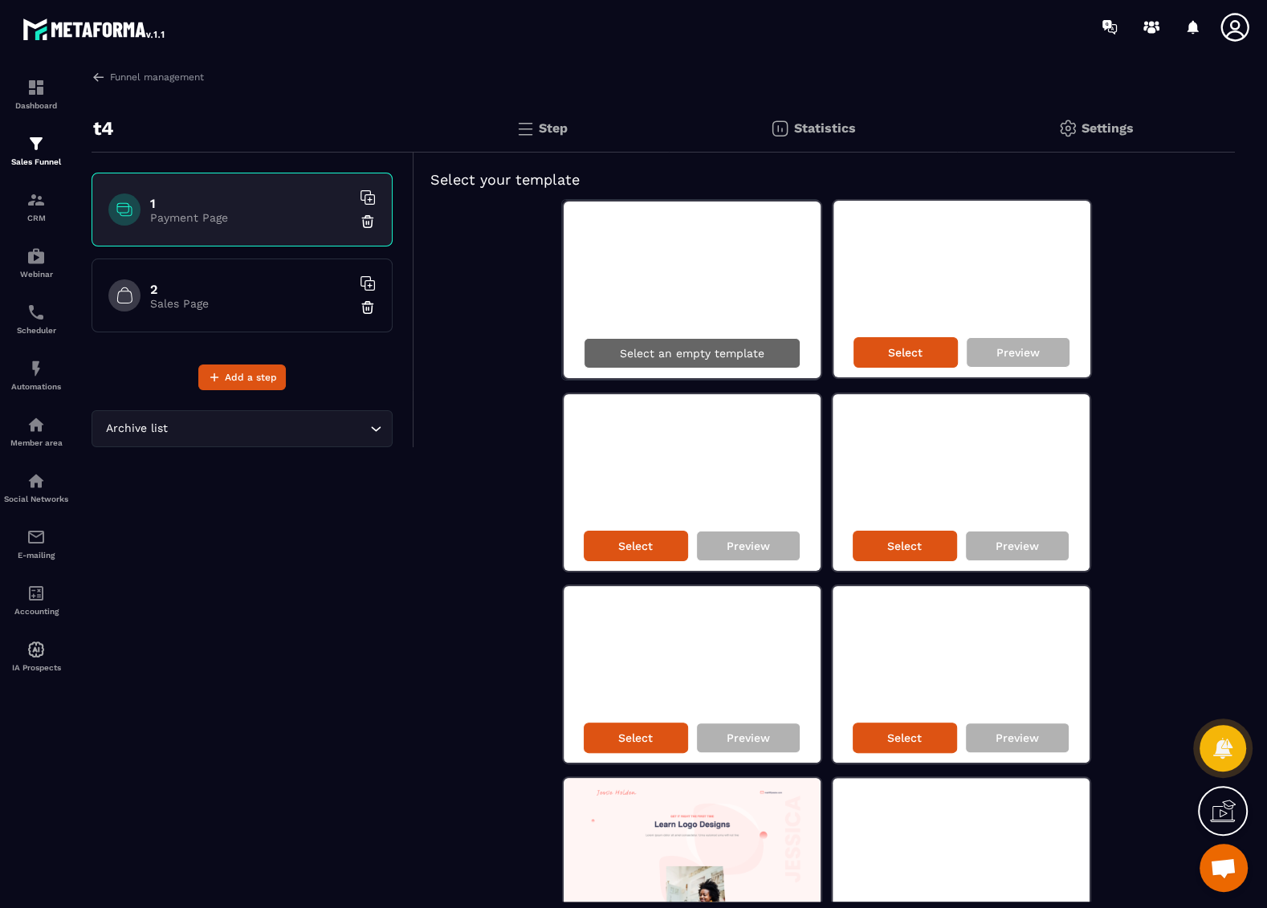
click at [777, 345] on div "Select an empty template" at bounding box center [692, 353] width 217 height 31
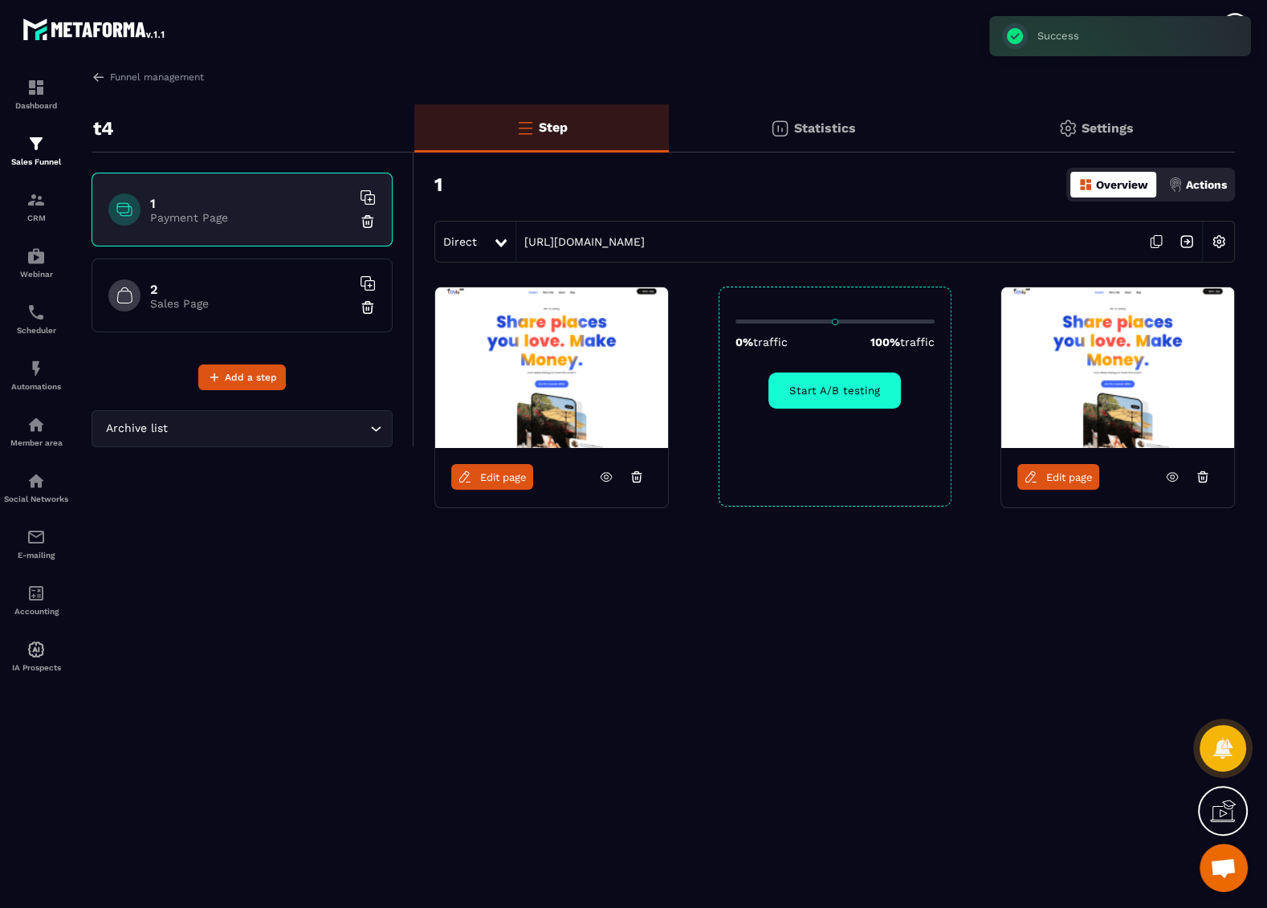
click at [1201, 477] on icon at bounding box center [1202, 478] width 2 height 2
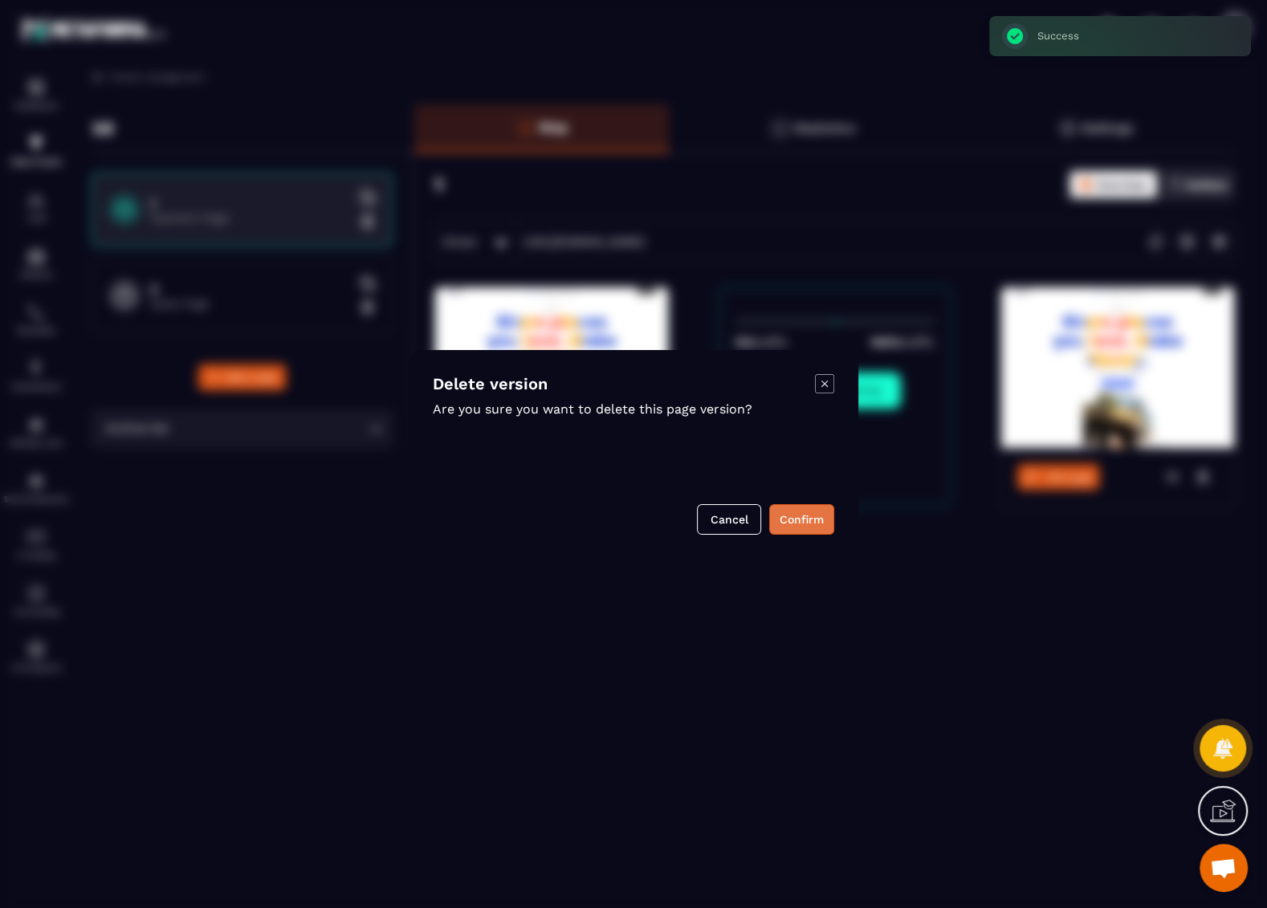
click at [805, 522] on button "Confirm" at bounding box center [801, 519] width 65 height 31
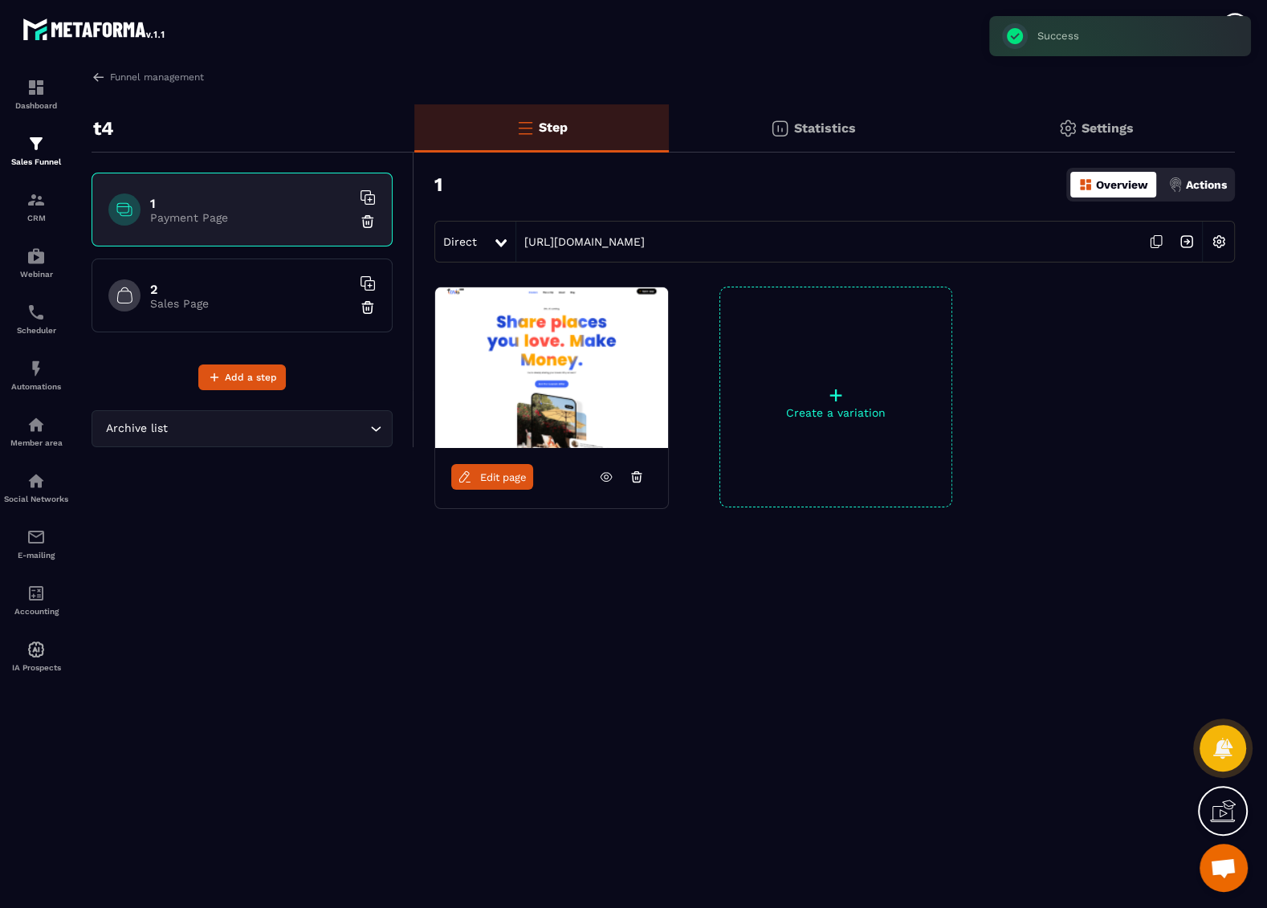
click at [512, 477] on span "Edit page" at bounding box center [503, 477] width 47 height 12
